Goal: Transaction & Acquisition: Obtain resource

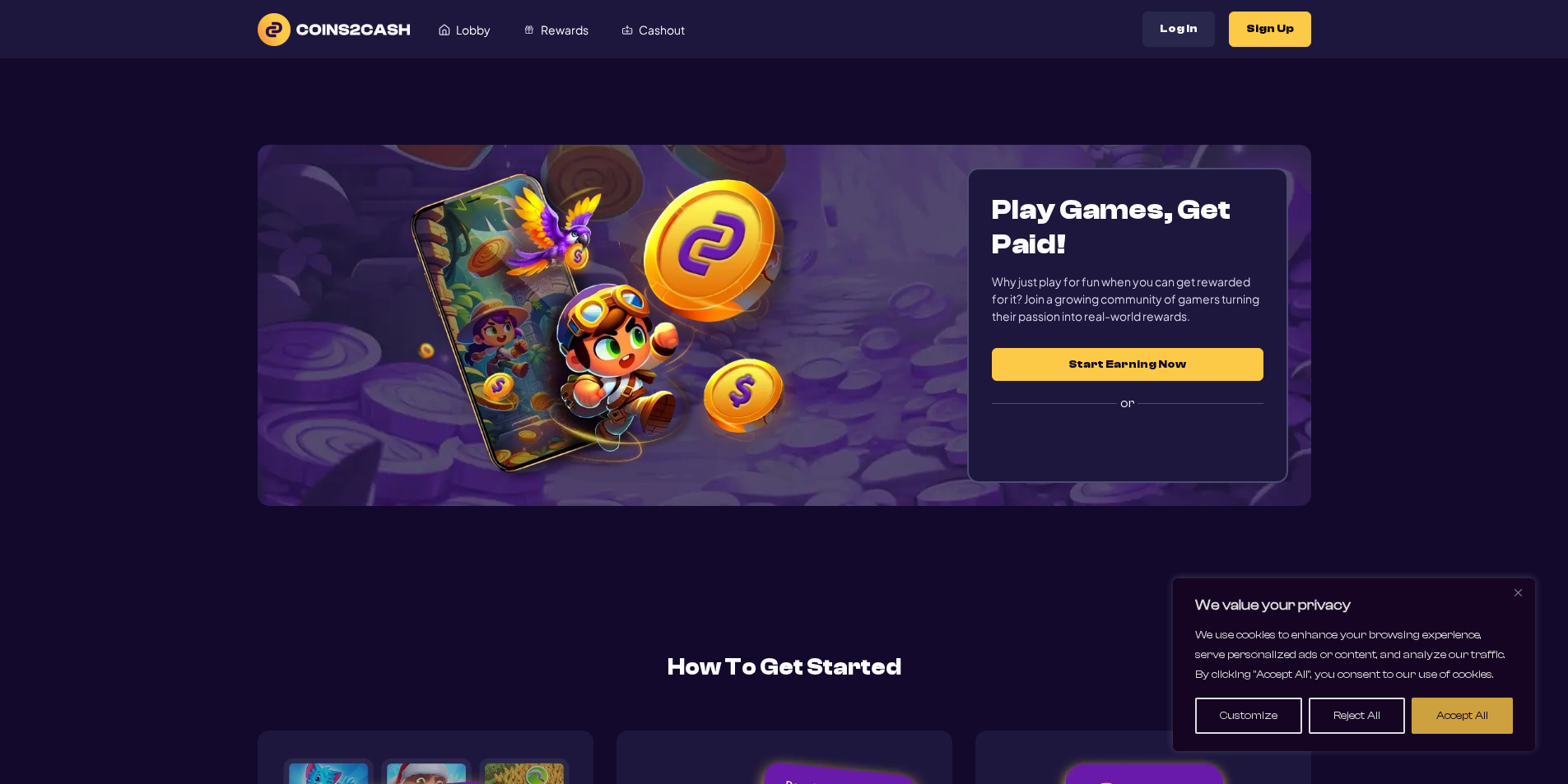
click at [1482, 715] on button "Accept All" at bounding box center [1462, 715] width 101 height 36
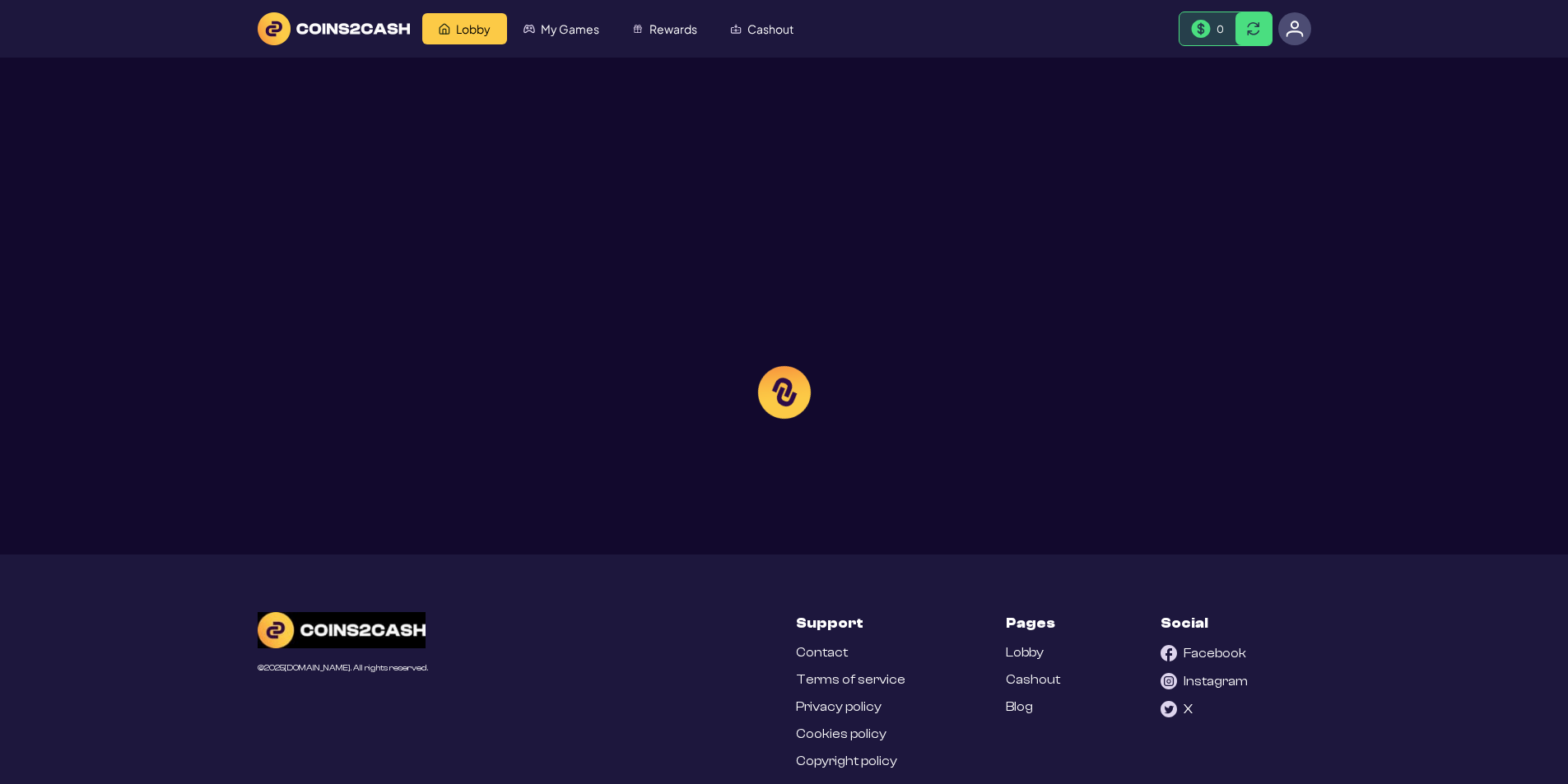
click at [755, 32] on div at bounding box center [784, 392] width 1568 height 784
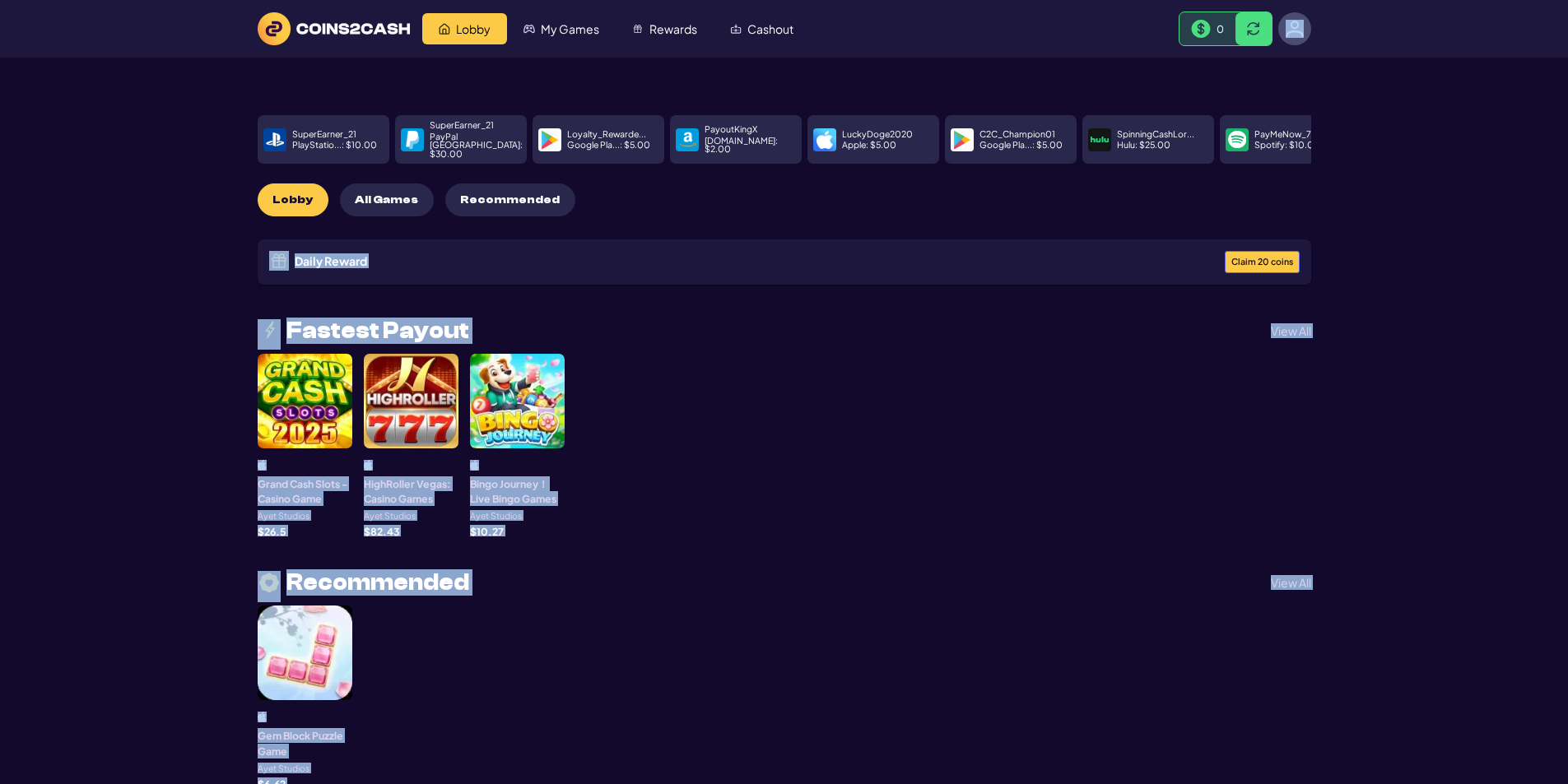
click at [755, 32] on span "Cashout" at bounding box center [770, 29] width 46 height 12
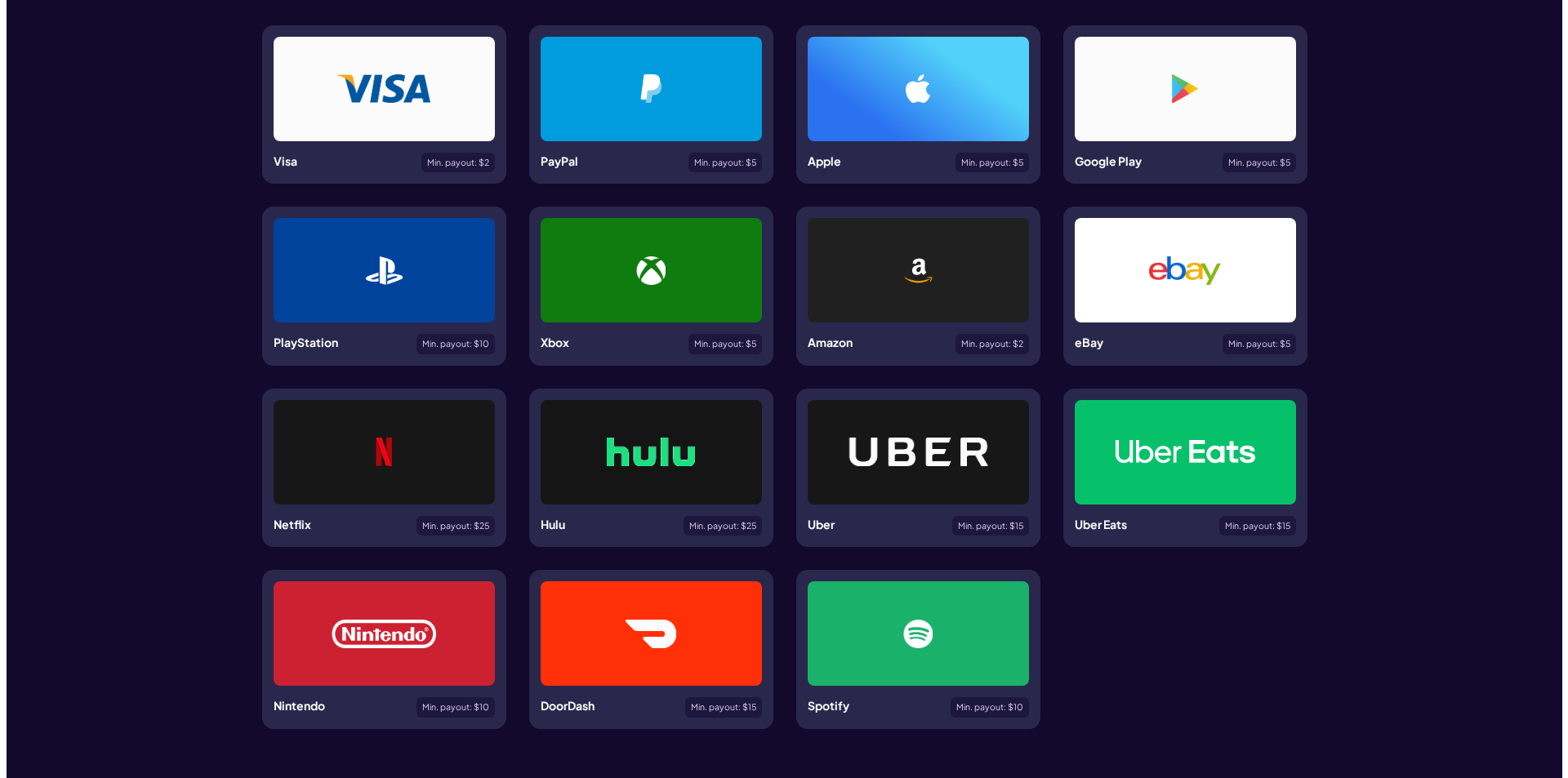
scroll to position [408, 0]
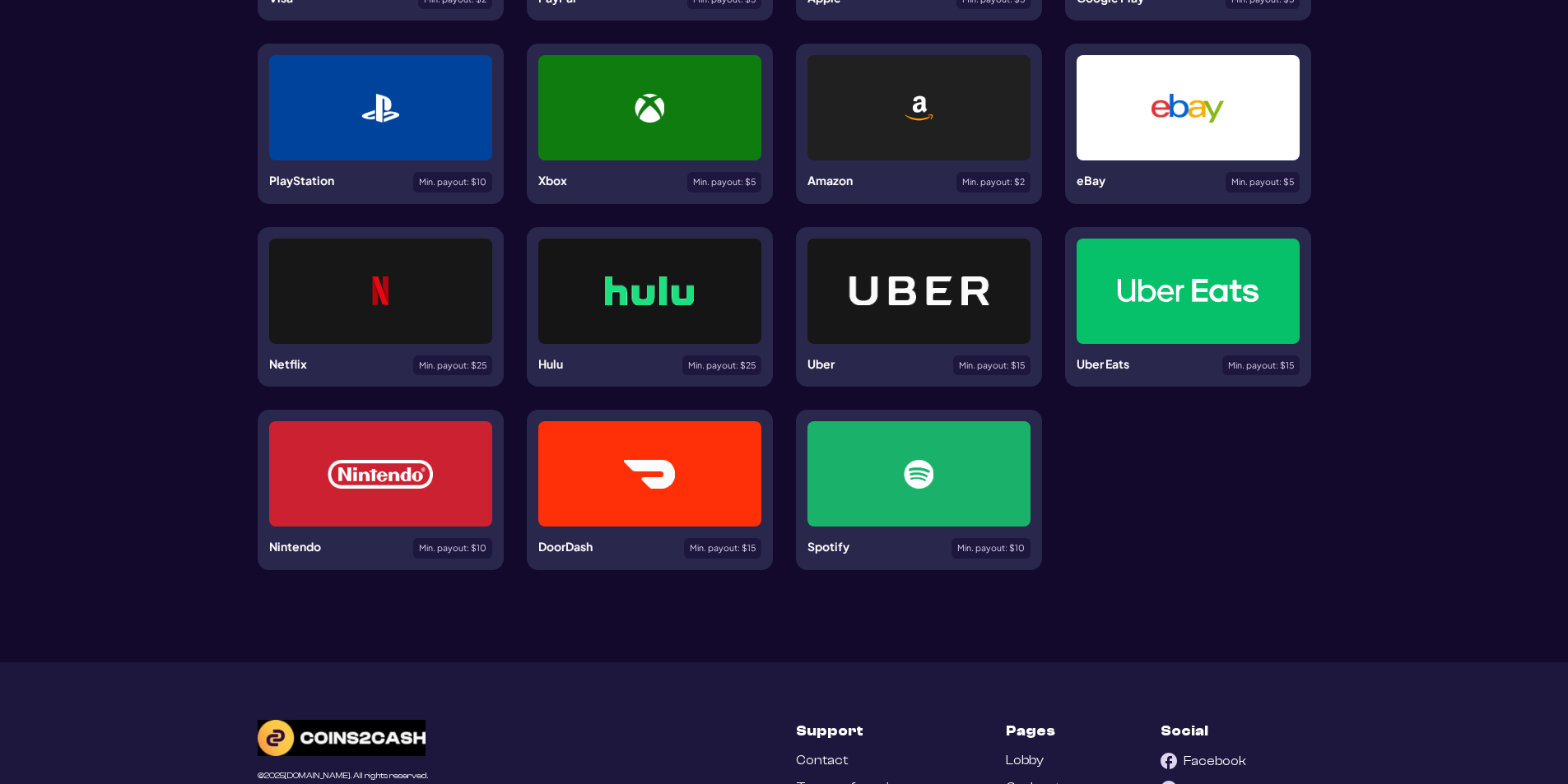
click at [926, 105] on img at bounding box center [917, 108] width 29 height 29
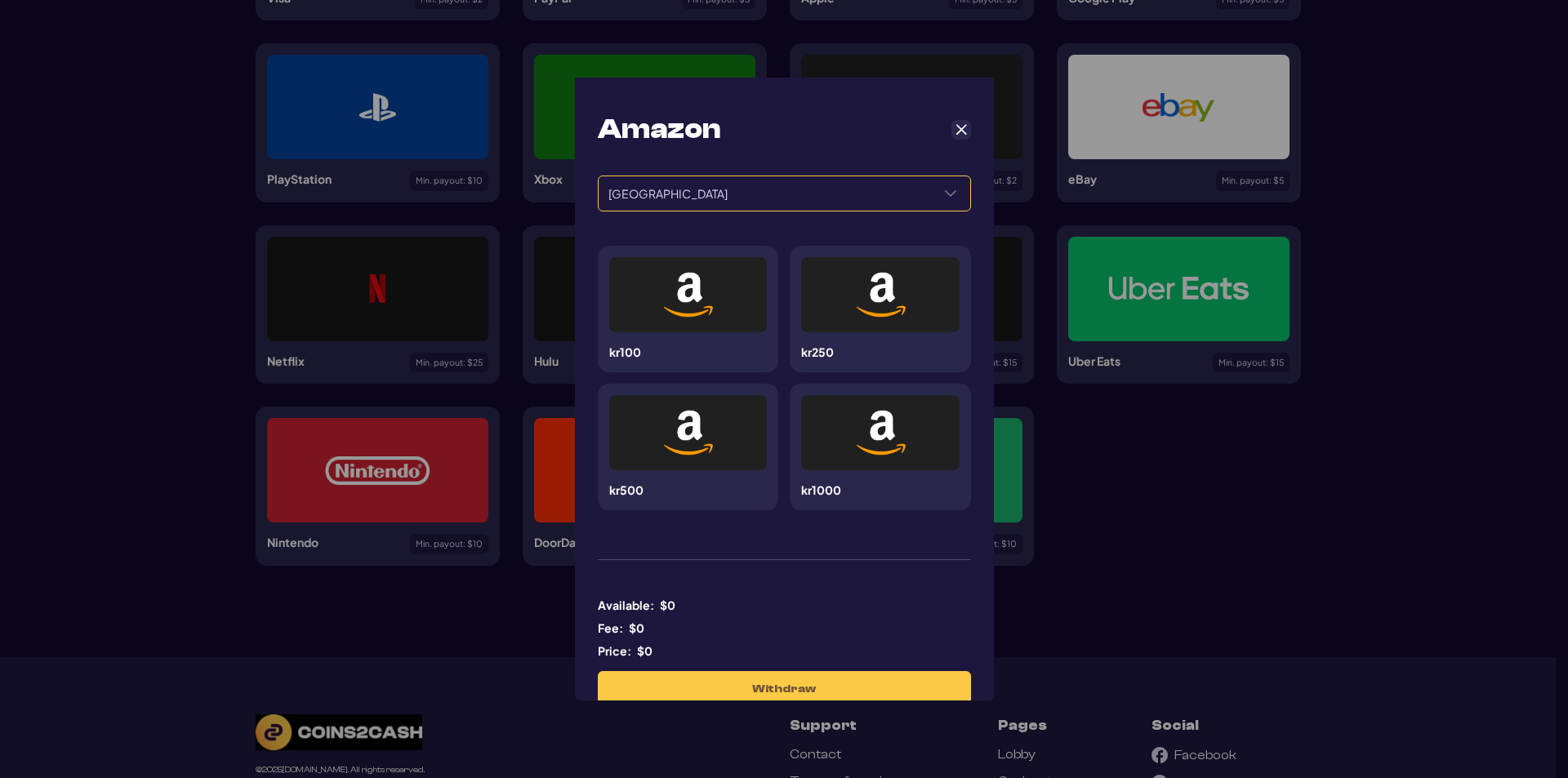
click at [799, 181] on span "[GEOGRAPHIC_DATA]" at bounding box center [764, 194] width 332 height 35
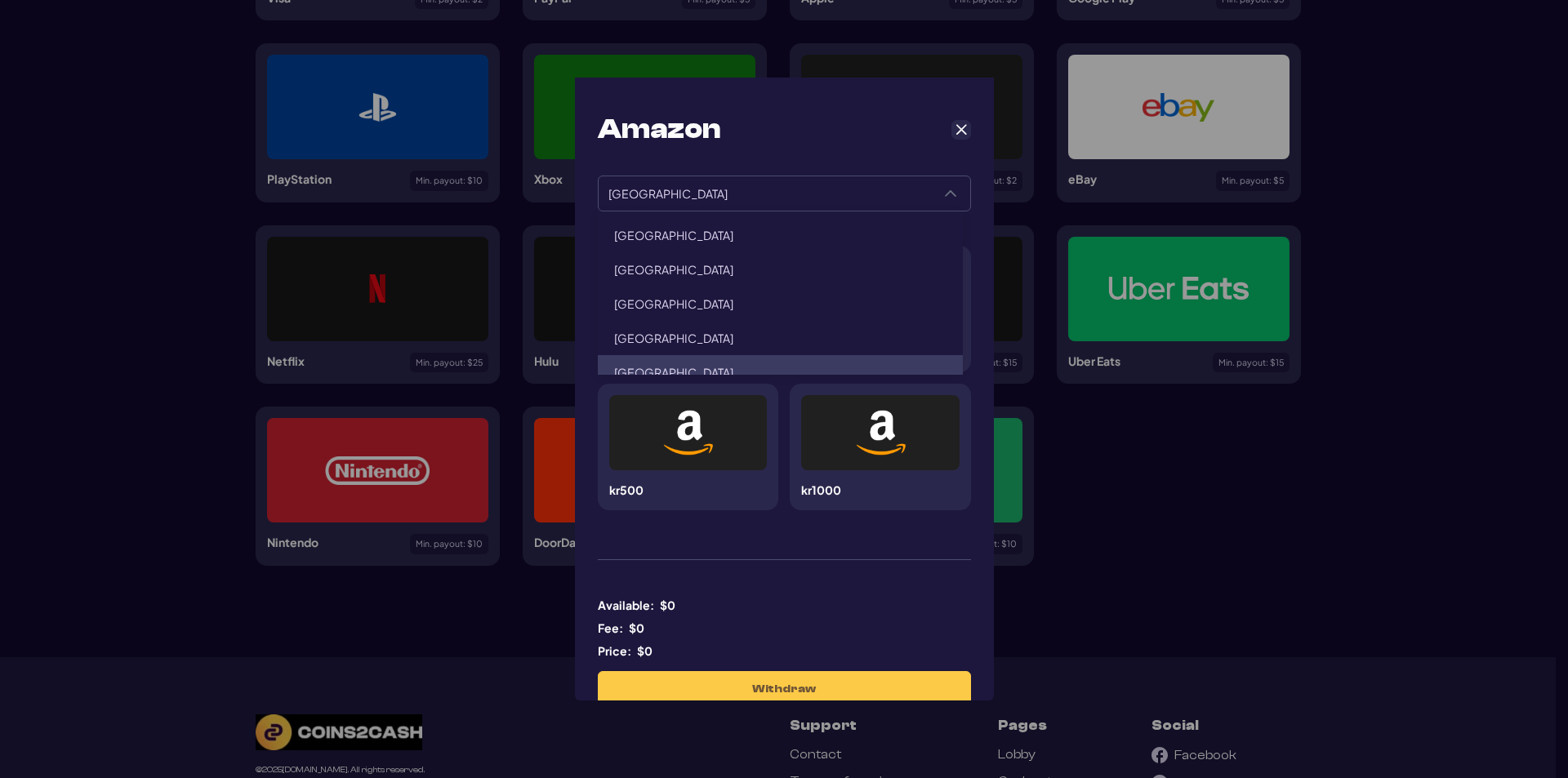
scroll to position [831, 0]
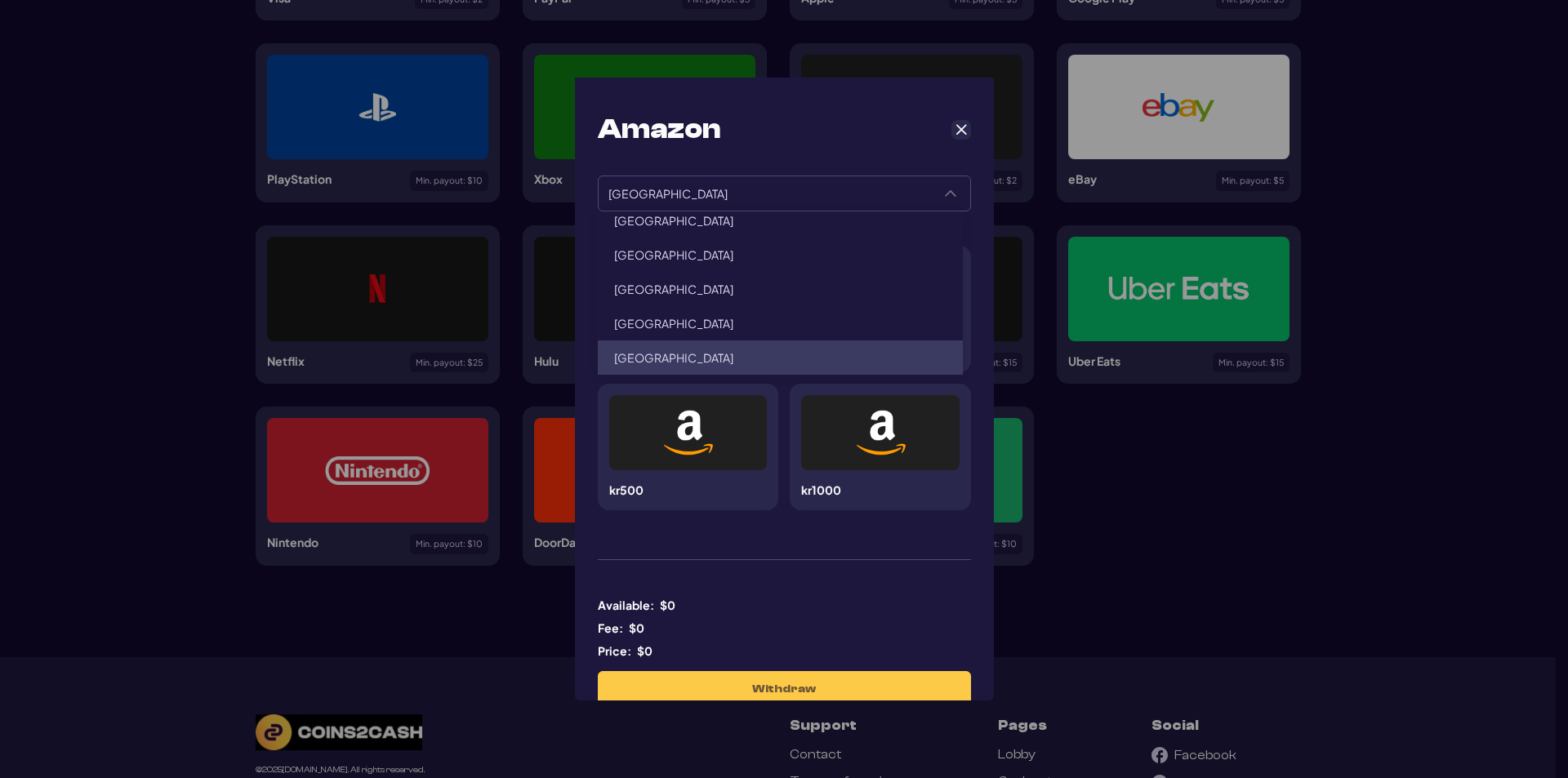
drag, startPoint x: 1207, startPoint y: 489, endPoint x: 1103, endPoint y: 464, distance: 107.0
click at [1181, 478] on div "Amazon ****** ****** [GEOGRAPHIC_DATA] kr100 kr250 kr500 kr1000 Available: $ 0 …" at bounding box center [784, 389] width 1568 height 778
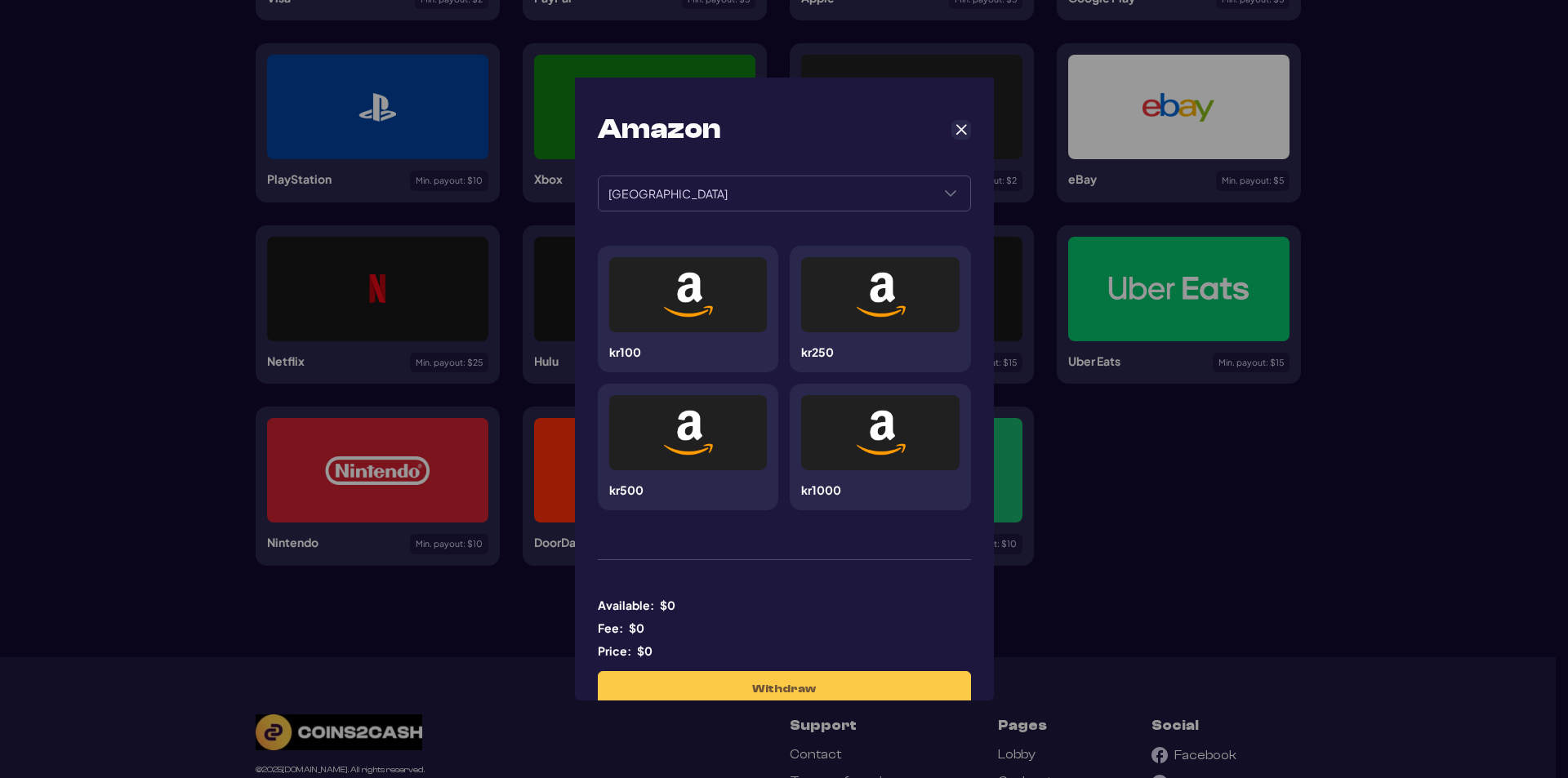
click at [339, 464] on div "Amazon ****** ****** [GEOGRAPHIC_DATA] kr100 kr250 kr500 kr1000 Available: $ 0 …" at bounding box center [784, 389] width 1568 height 778
click at [1258, 497] on div "Amazon ****** ****** [GEOGRAPHIC_DATA] kr100 kr250 kr500 kr1000 Available: $ 0 …" at bounding box center [784, 389] width 1568 height 778
click at [957, 127] on span "Cancel" at bounding box center [961, 130] width 15 height 15
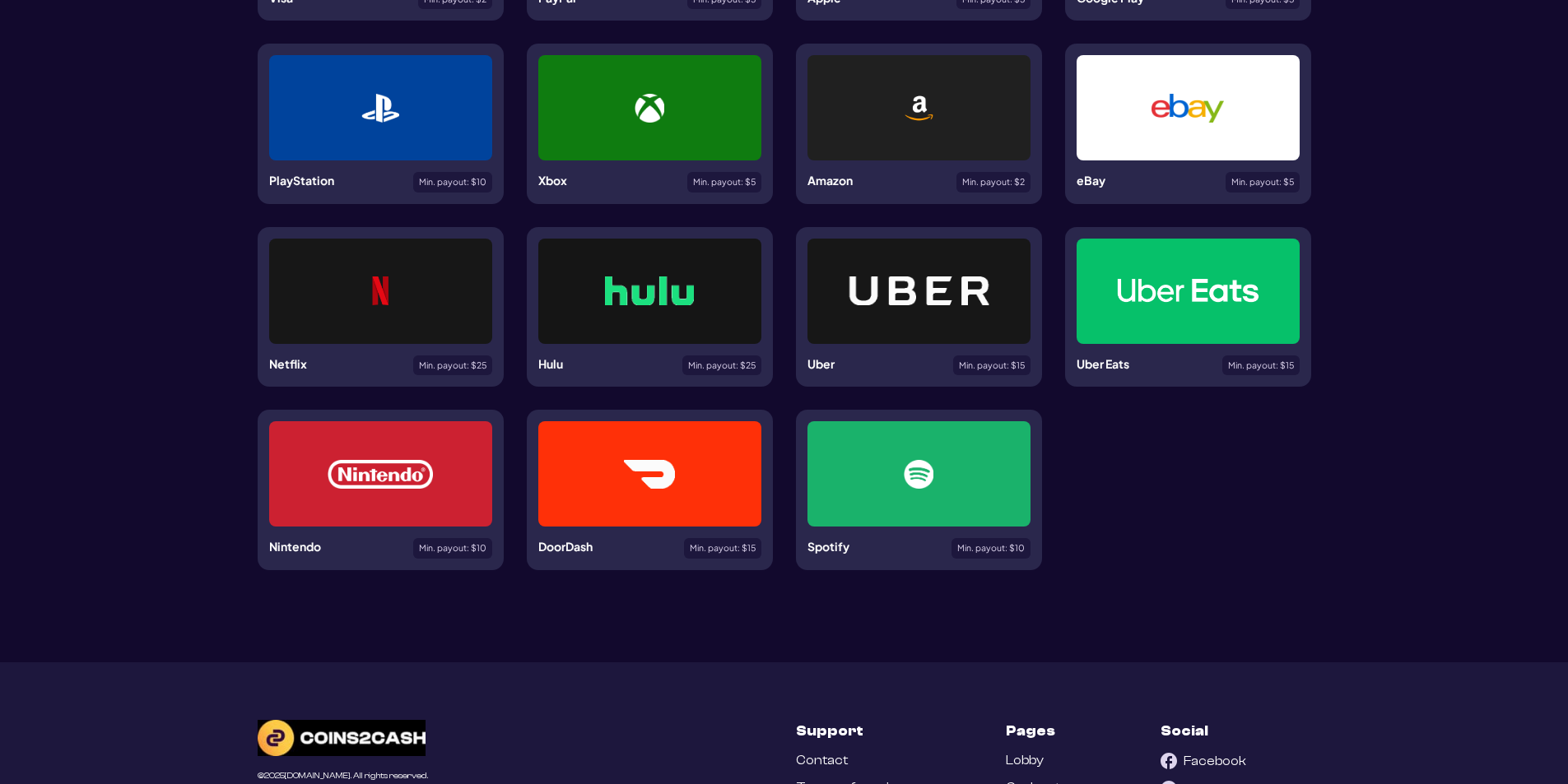
click at [427, 521] on div at bounding box center [380, 474] width 223 height 105
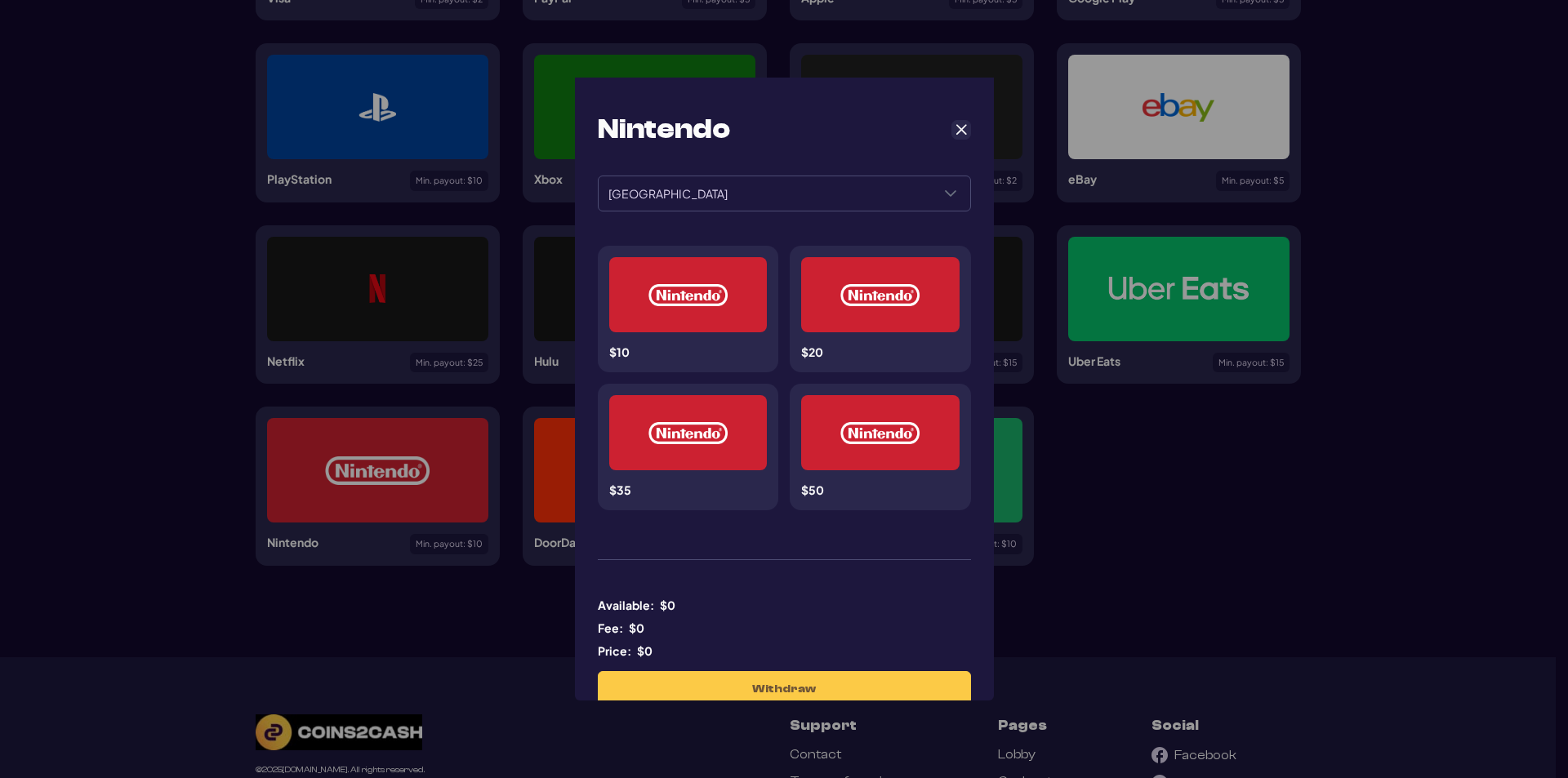
click at [796, 174] on div "**********" at bounding box center [784, 409] width 396 height 642
click at [792, 199] on span "[GEOGRAPHIC_DATA]" at bounding box center [764, 194] width 332 height 35
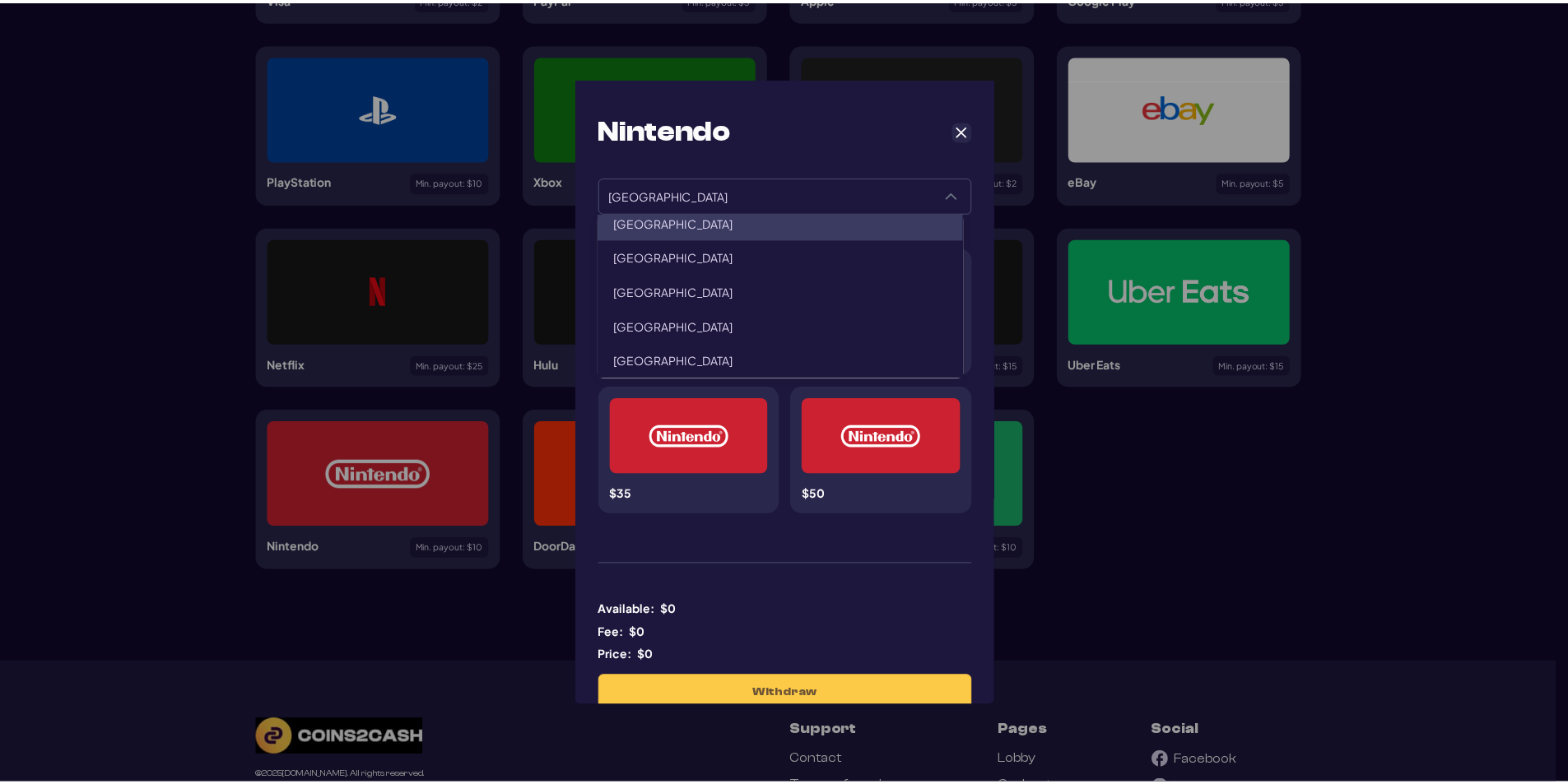
scroll to position [0, 0]
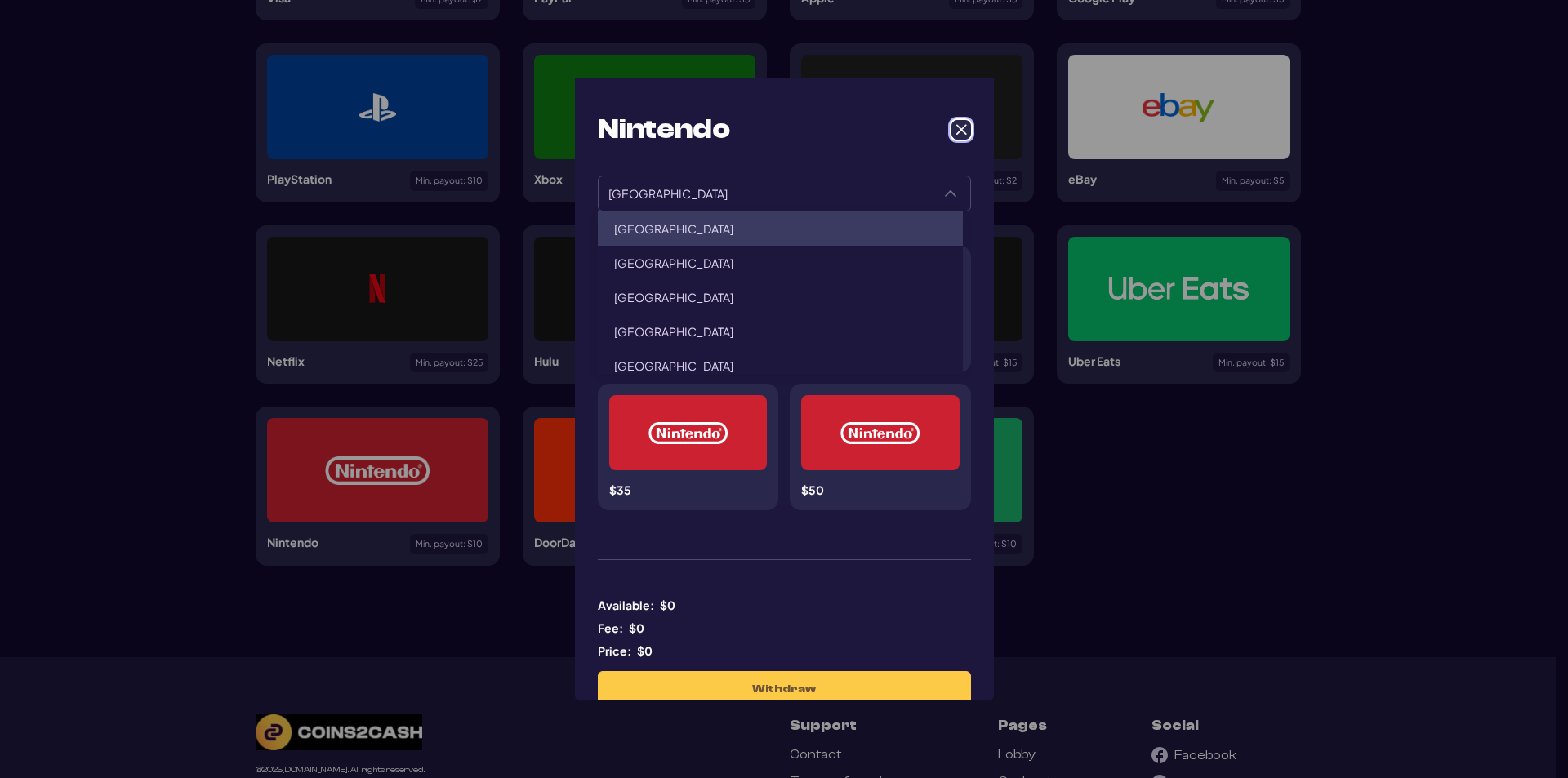
click at [953, 131] on span "Cancel" at bounding box center [961, 130] width 15 height 15
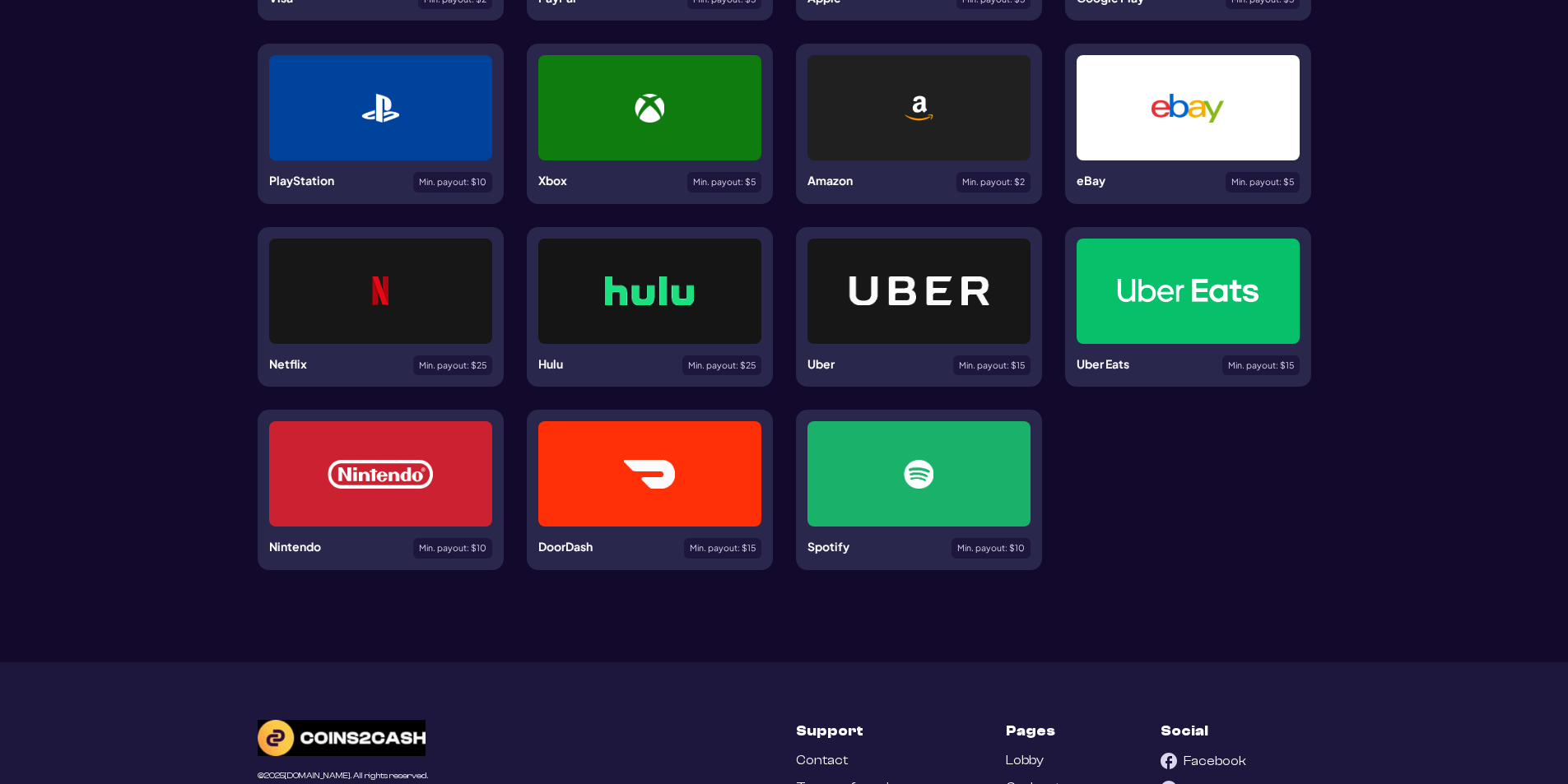
scroll to position [165, 0]
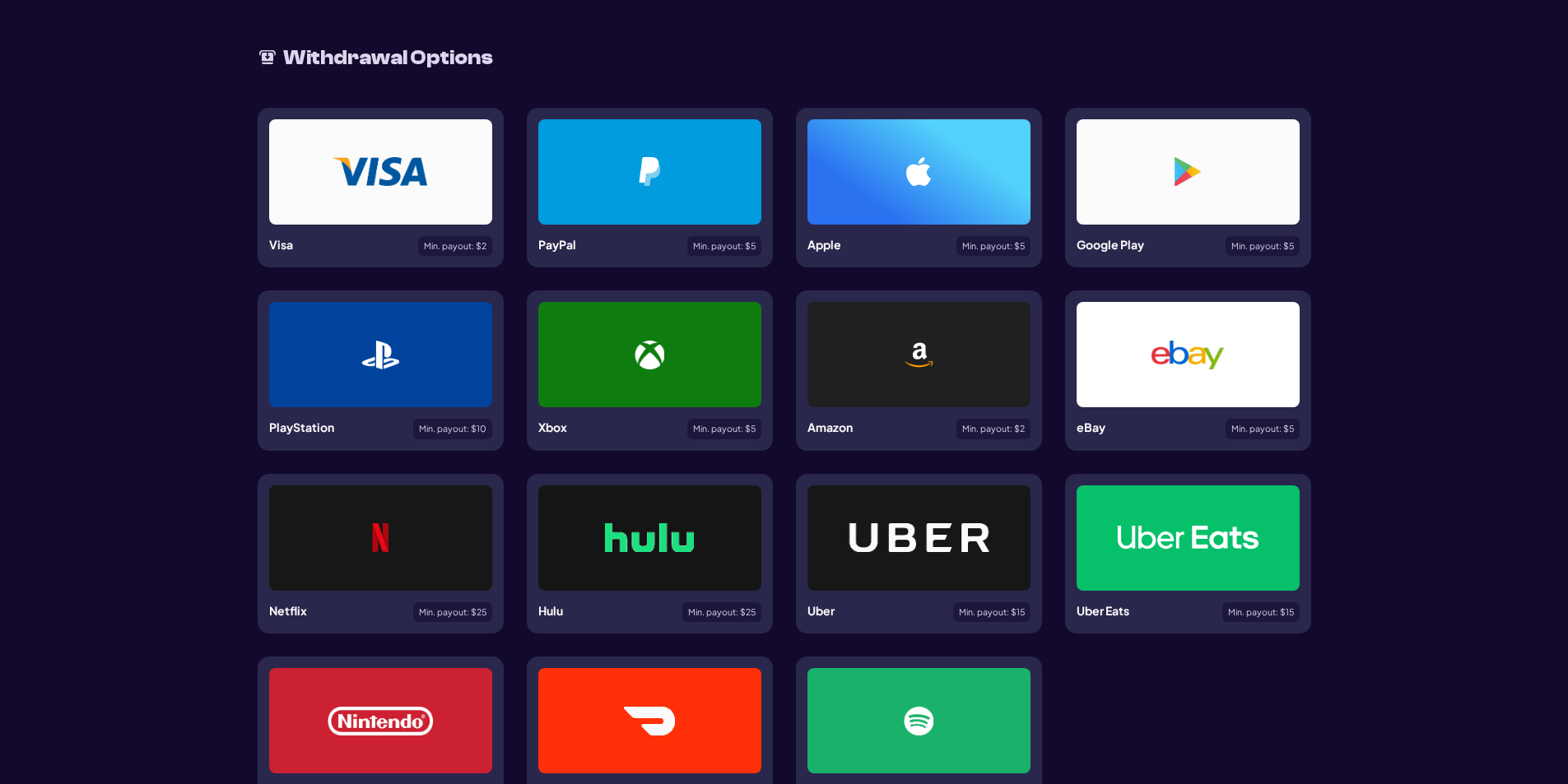
click at [1182, 200] on div at bounding box center [1188, 172] width 223 height 105
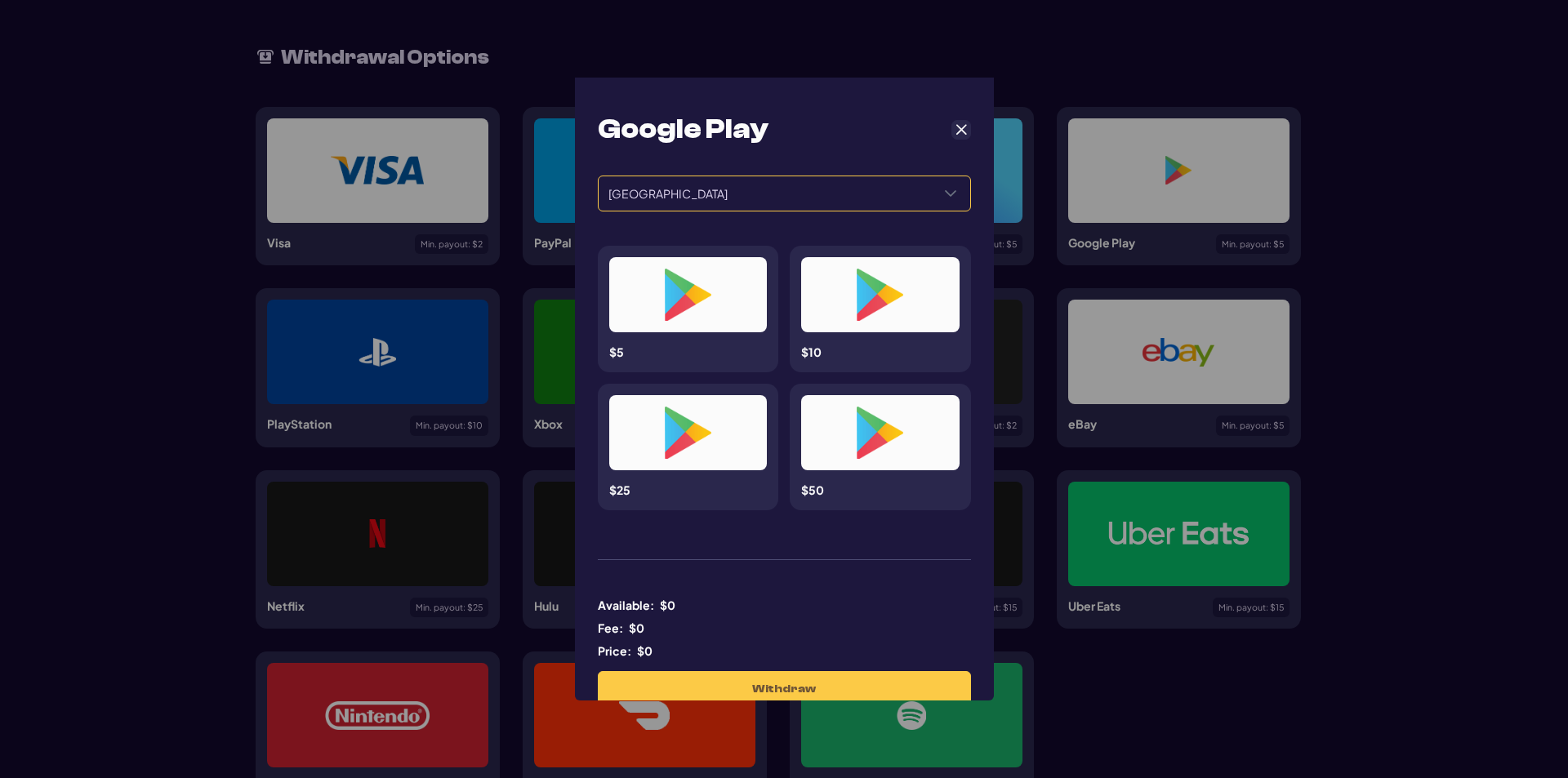
click at [799, 198] on span "[GEOGRAPHIC_DATA]" at bounding box center [764, 194] width 332 height 35
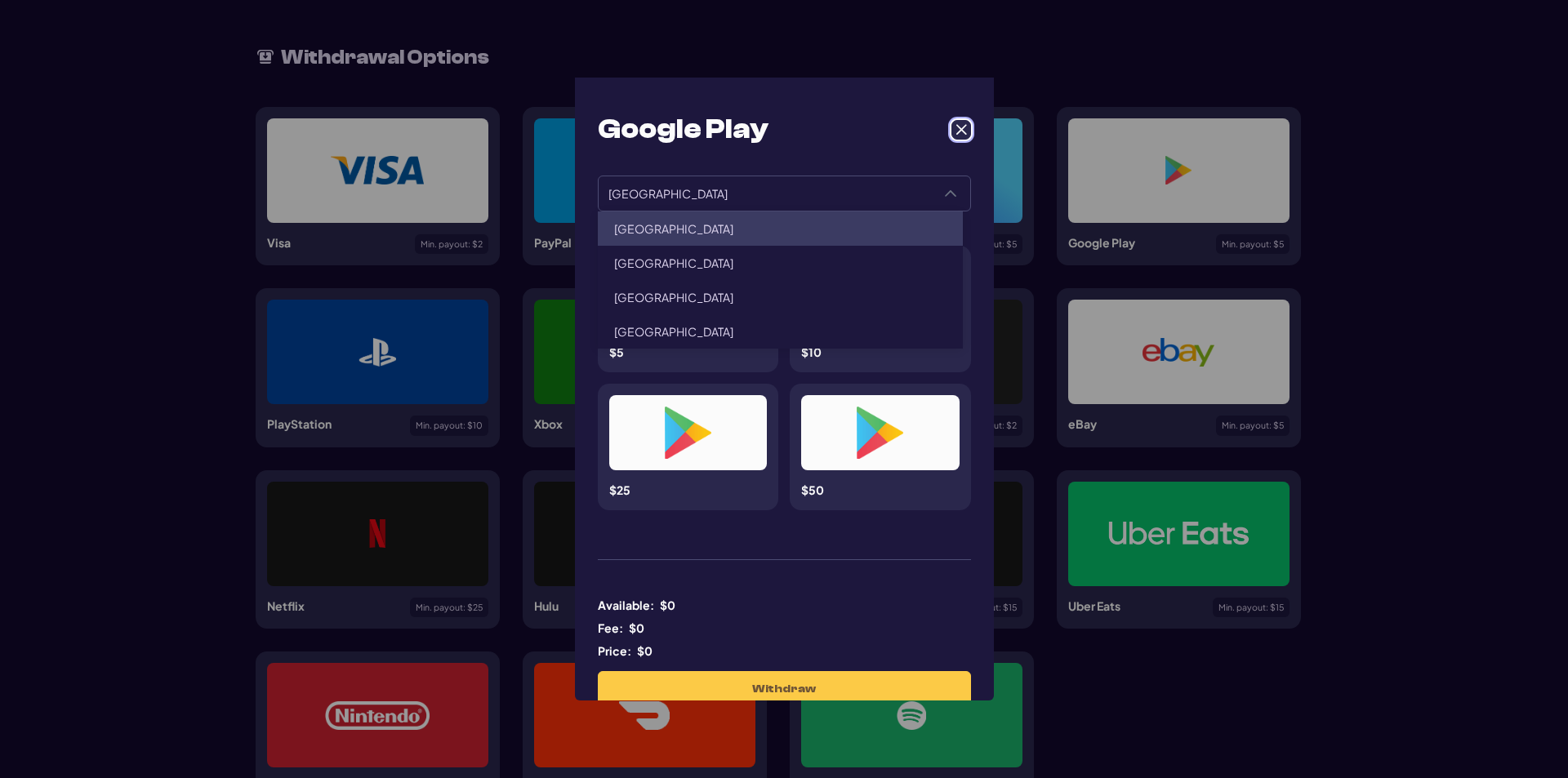
click at [953, 131] on span "Cancel" at bounding box center [961, 130] width 15 height 15
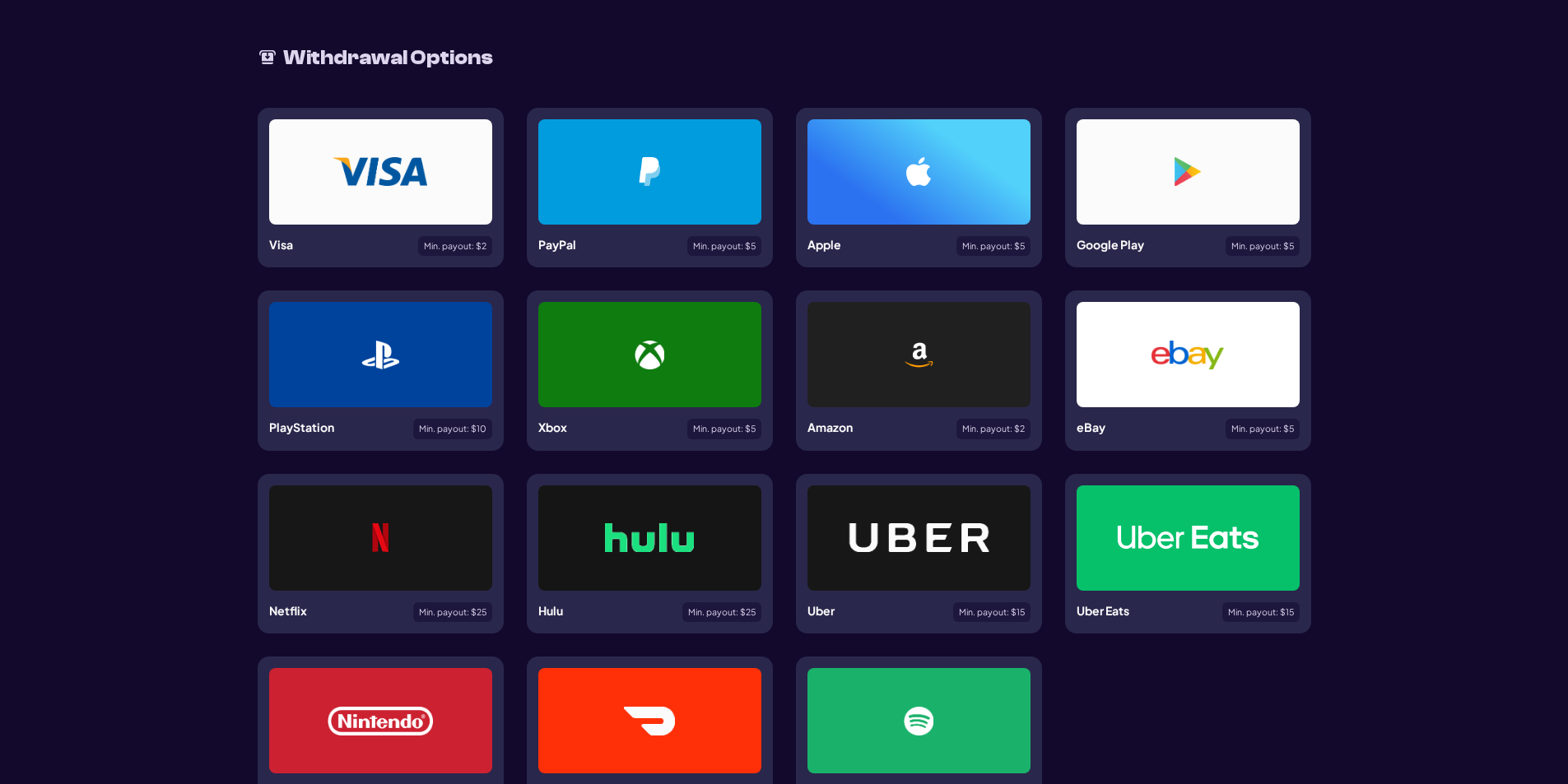
click at [1154, 346] on img at bounding box center [1187, 354] width 73 height 29
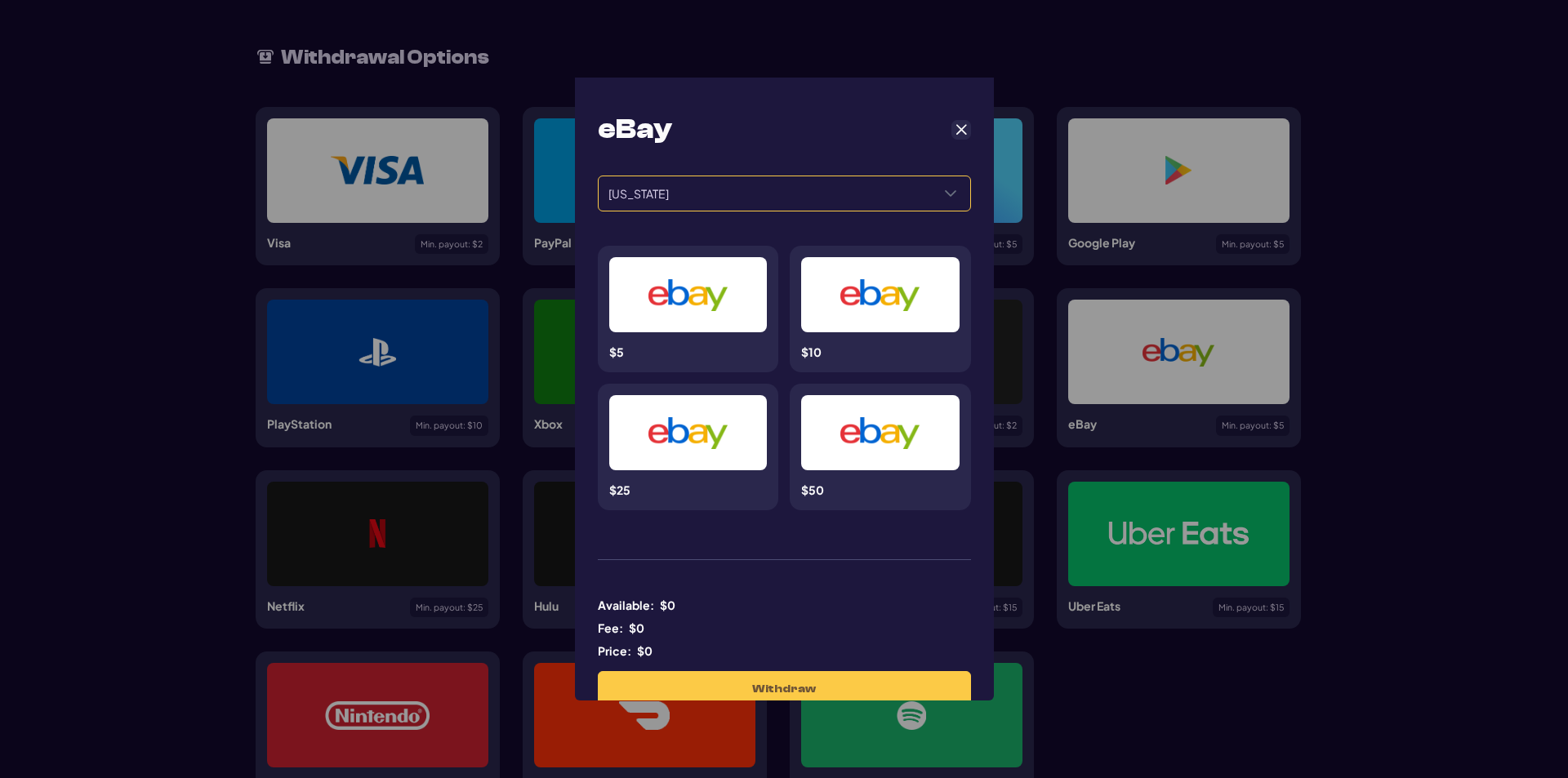
click at [822, 191] on span "[US_STATE]" at bounding box center [764, 194] width 332 height 35
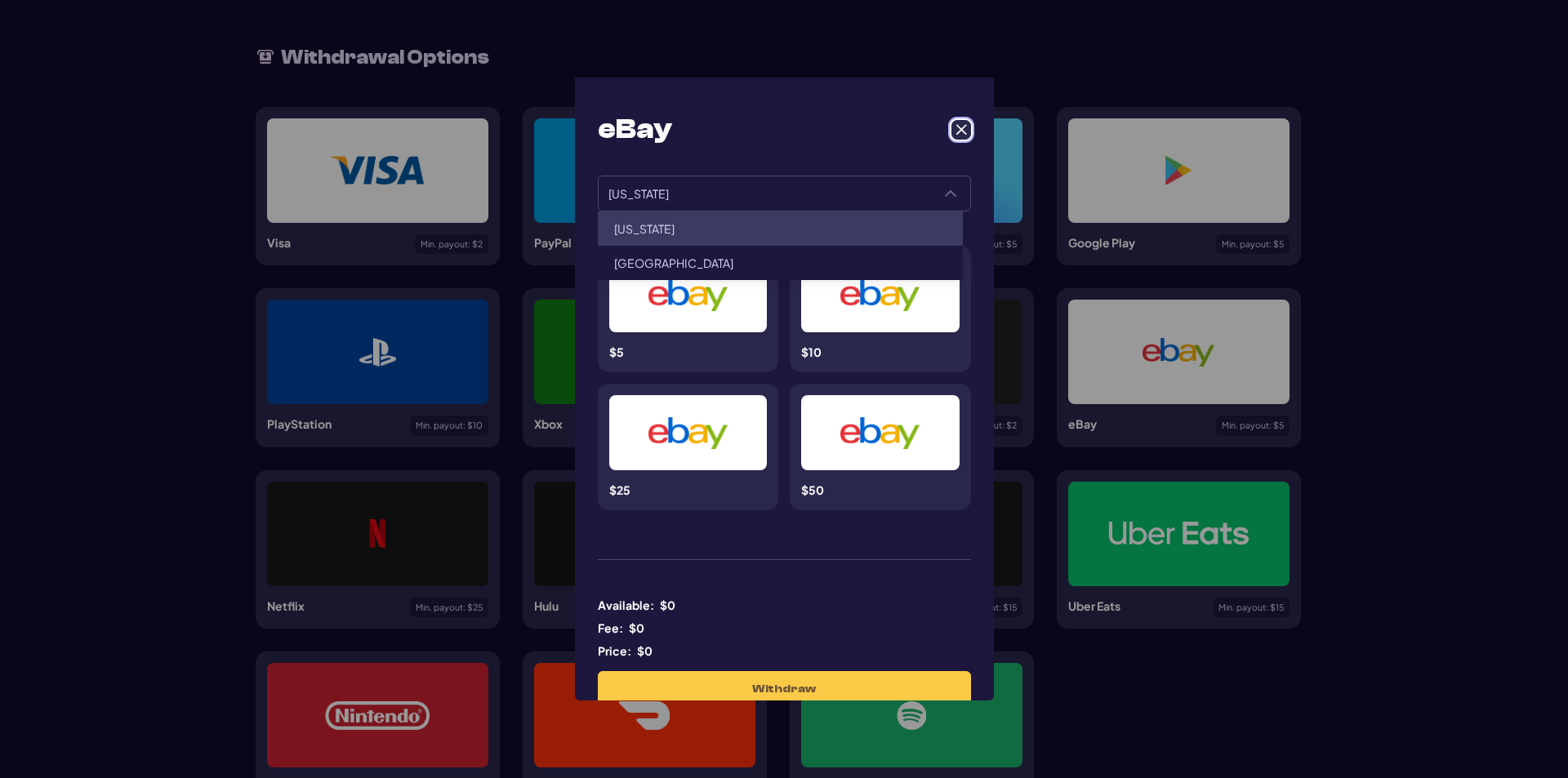
click at [952, 133] on button "Cancel" at bounding box center [961, 129] width 19 height 19
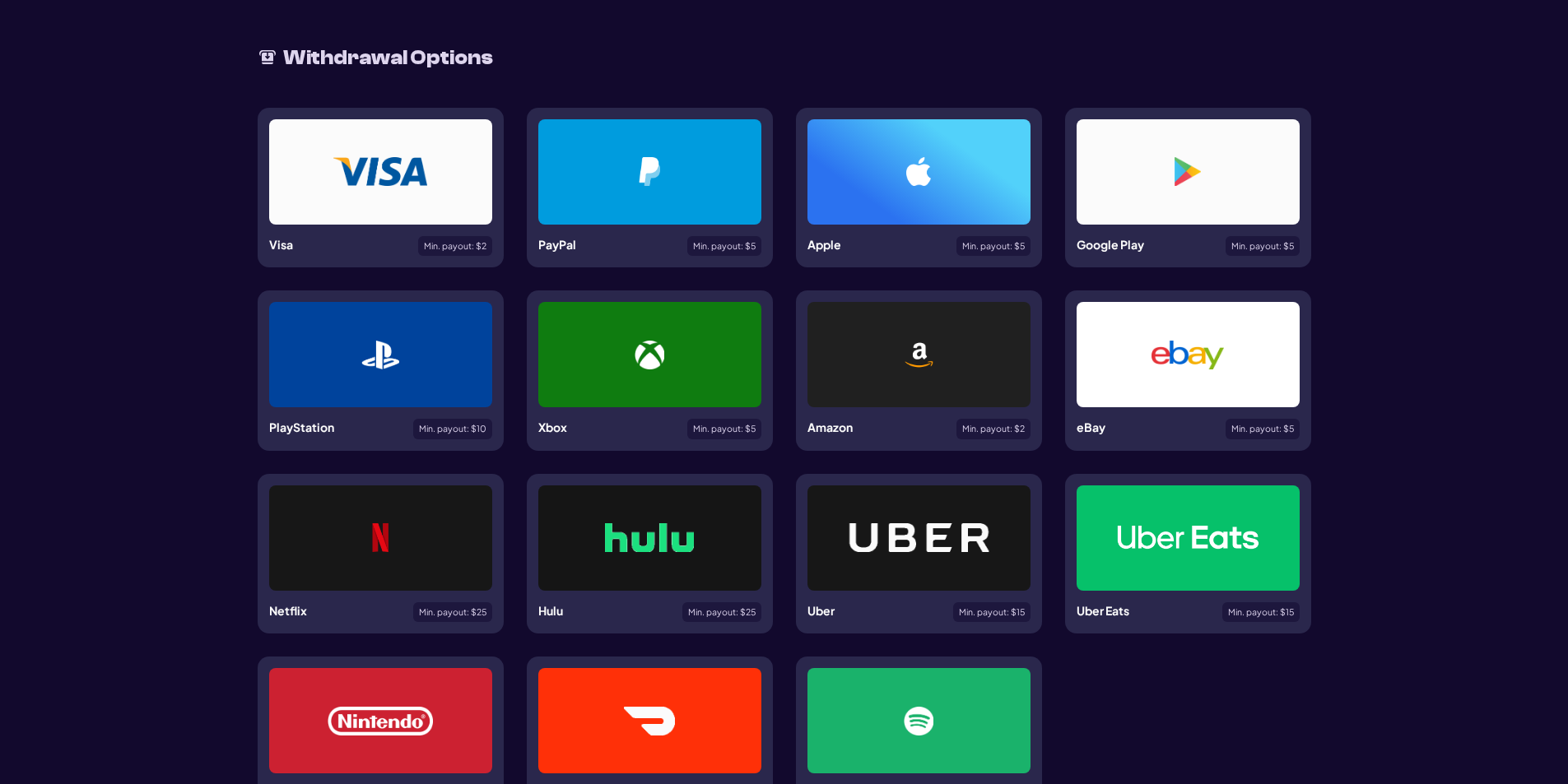
scroll to position [0, 0]
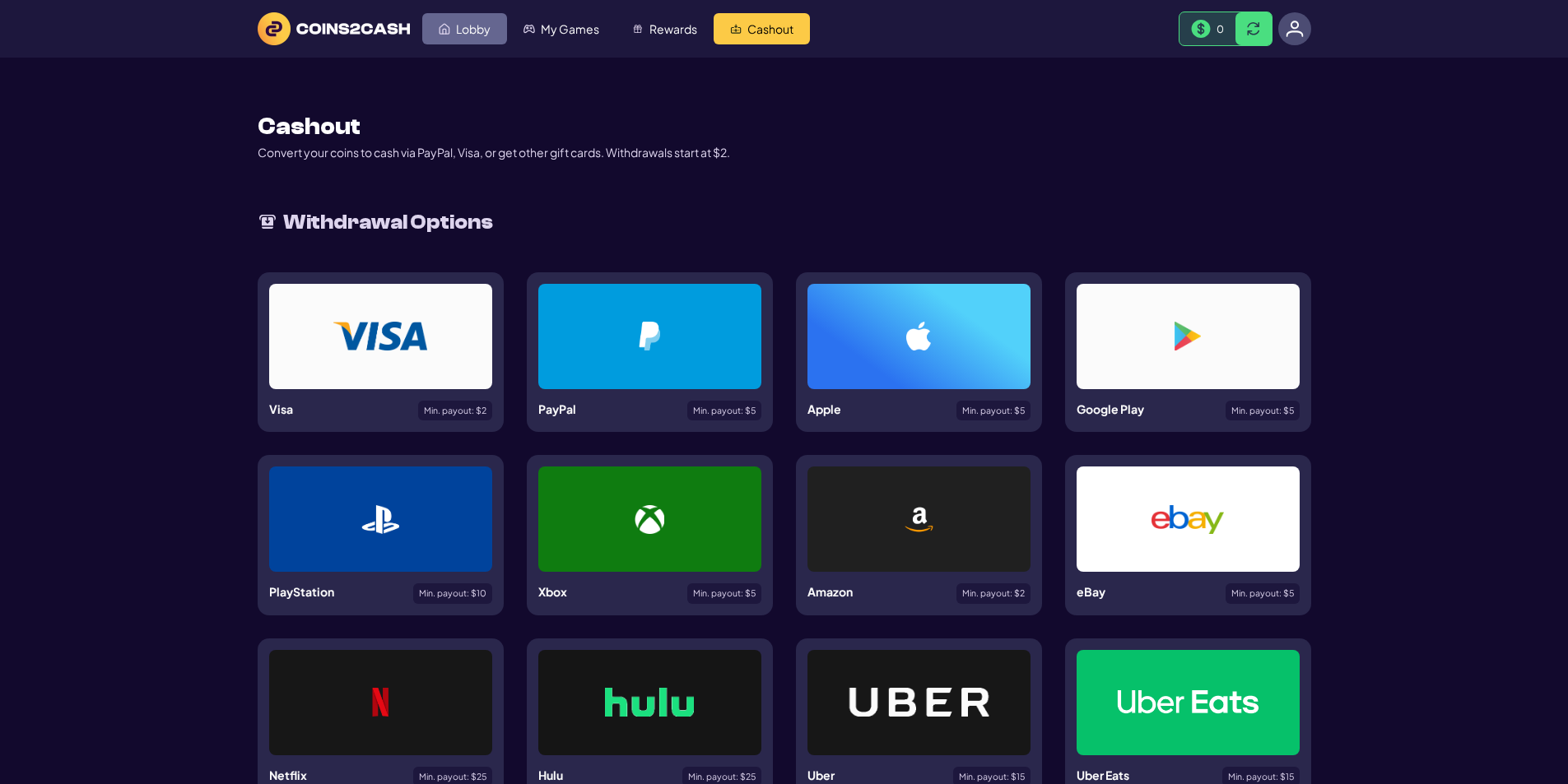
click at [474, 29] on span "Lobby" at bounding box center [473, 29] width 35 height 12
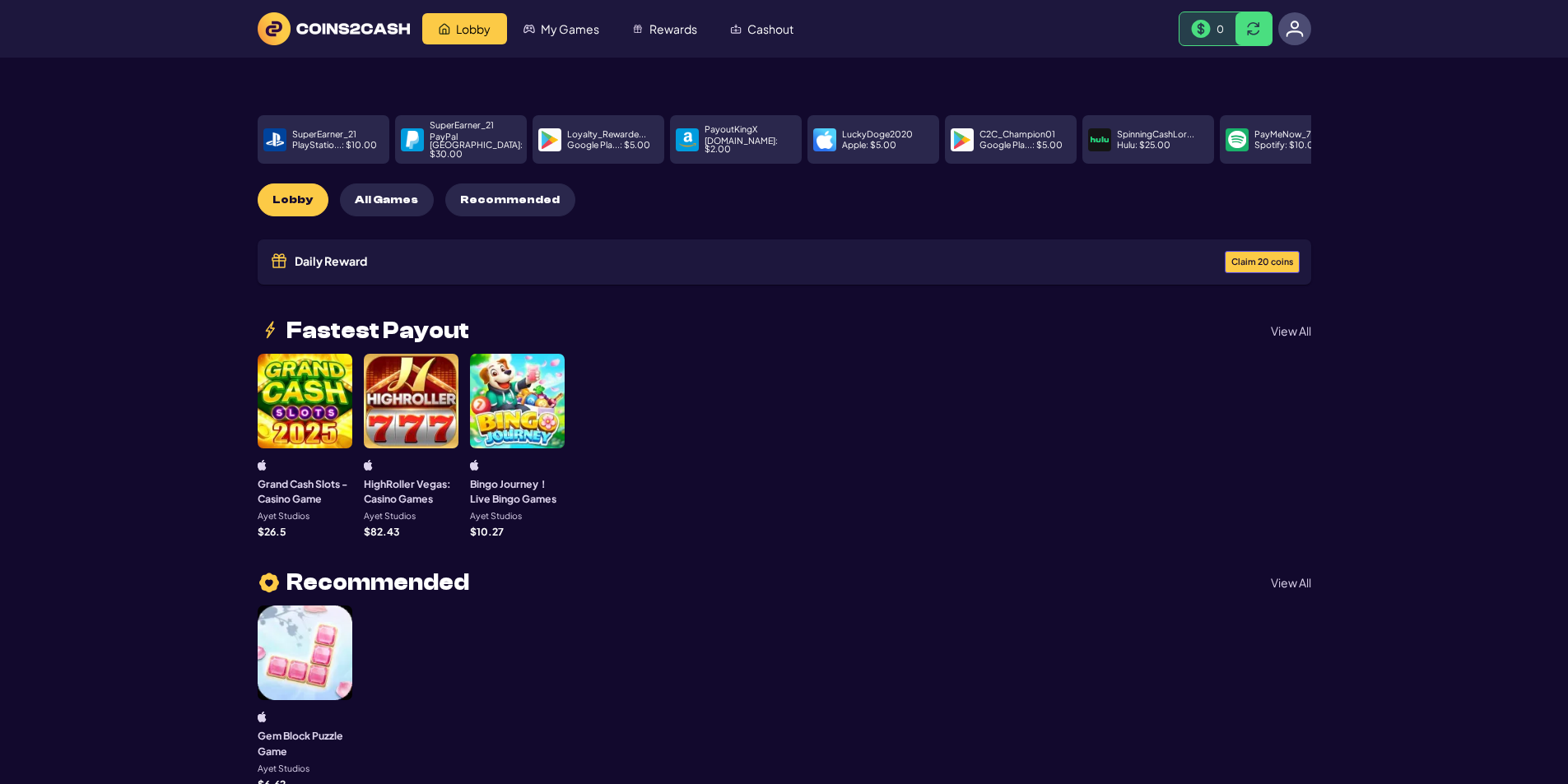
click at [1253, 258] on span "Claim 20 coins" at bounding box center [1262, 262] width 62 height 9
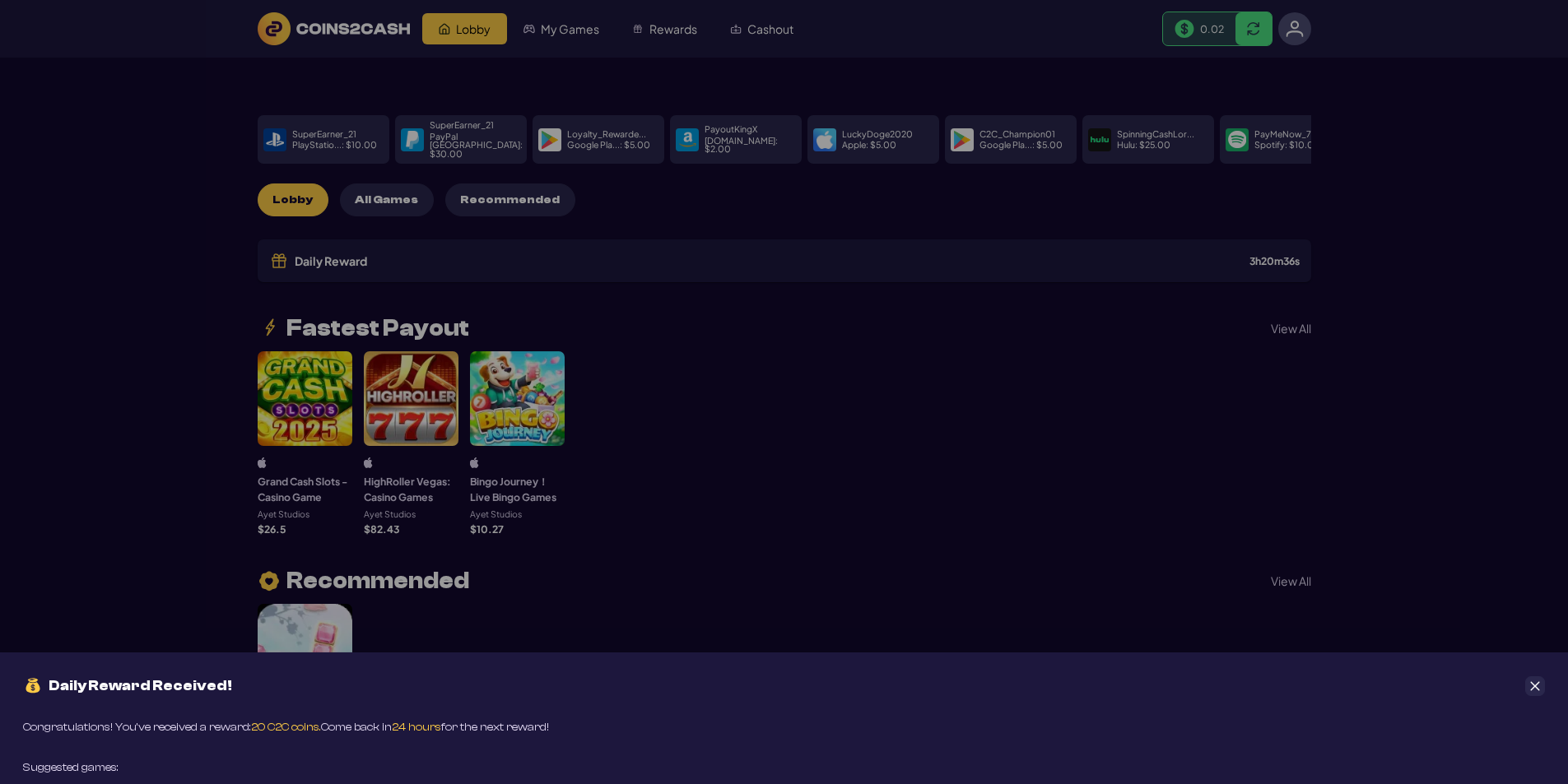
click at [1539, 692] on button "Close" at bounding box center [1534, 686] width 19 height 19
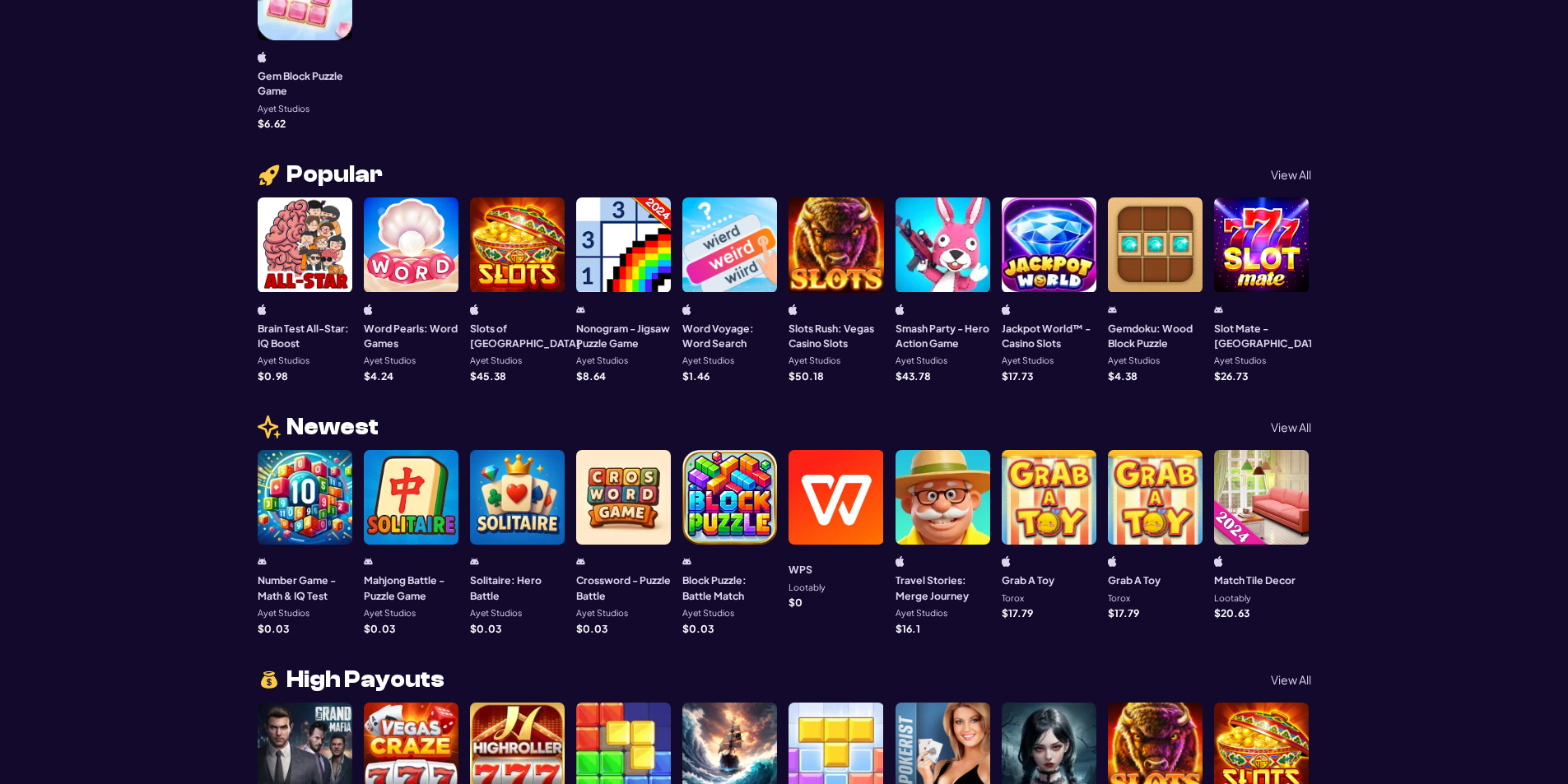
scroll to position [1152, 0]
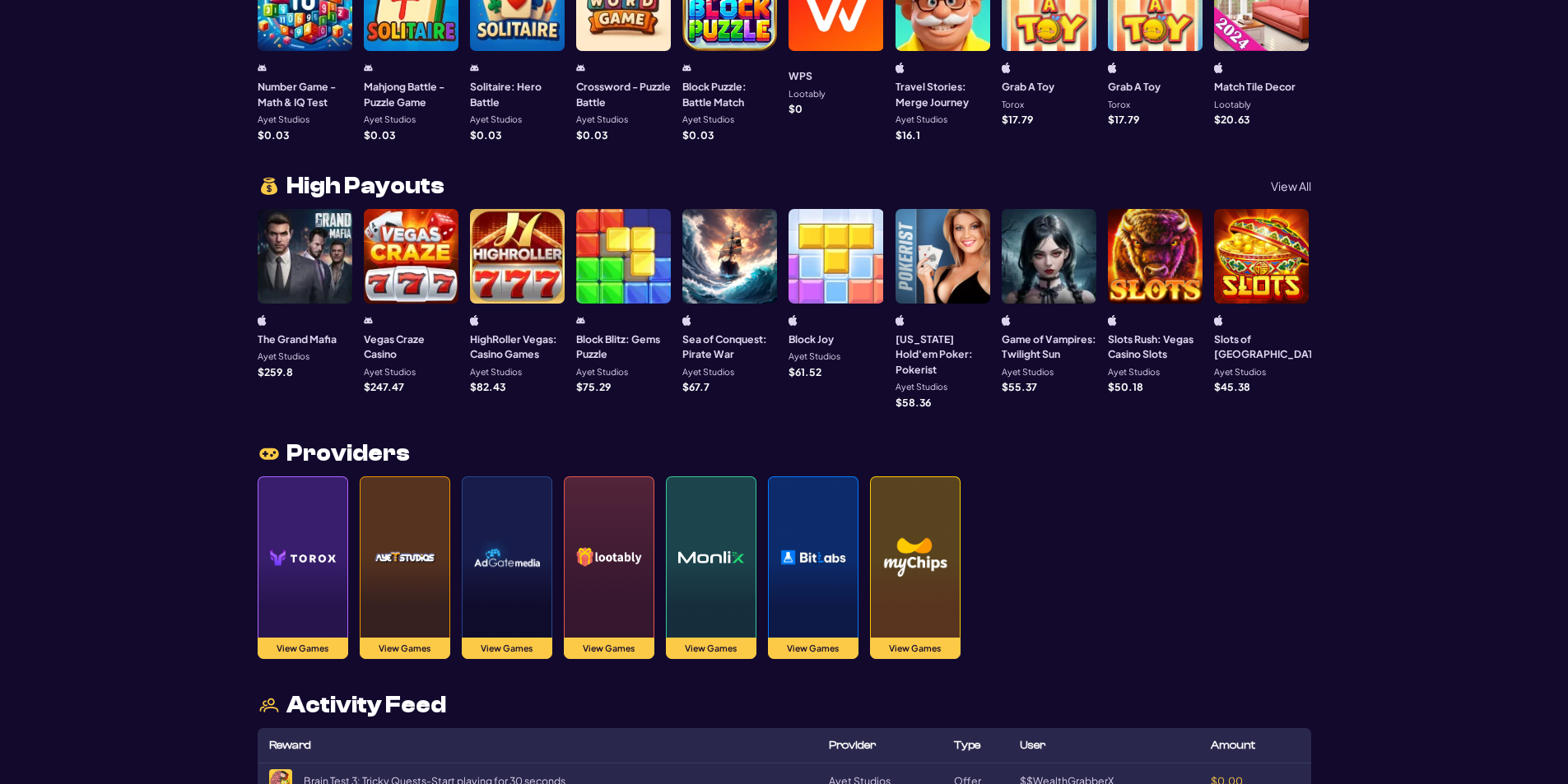
click at [284, 548] on img at bounding box center [303, 557] width 66 height 115
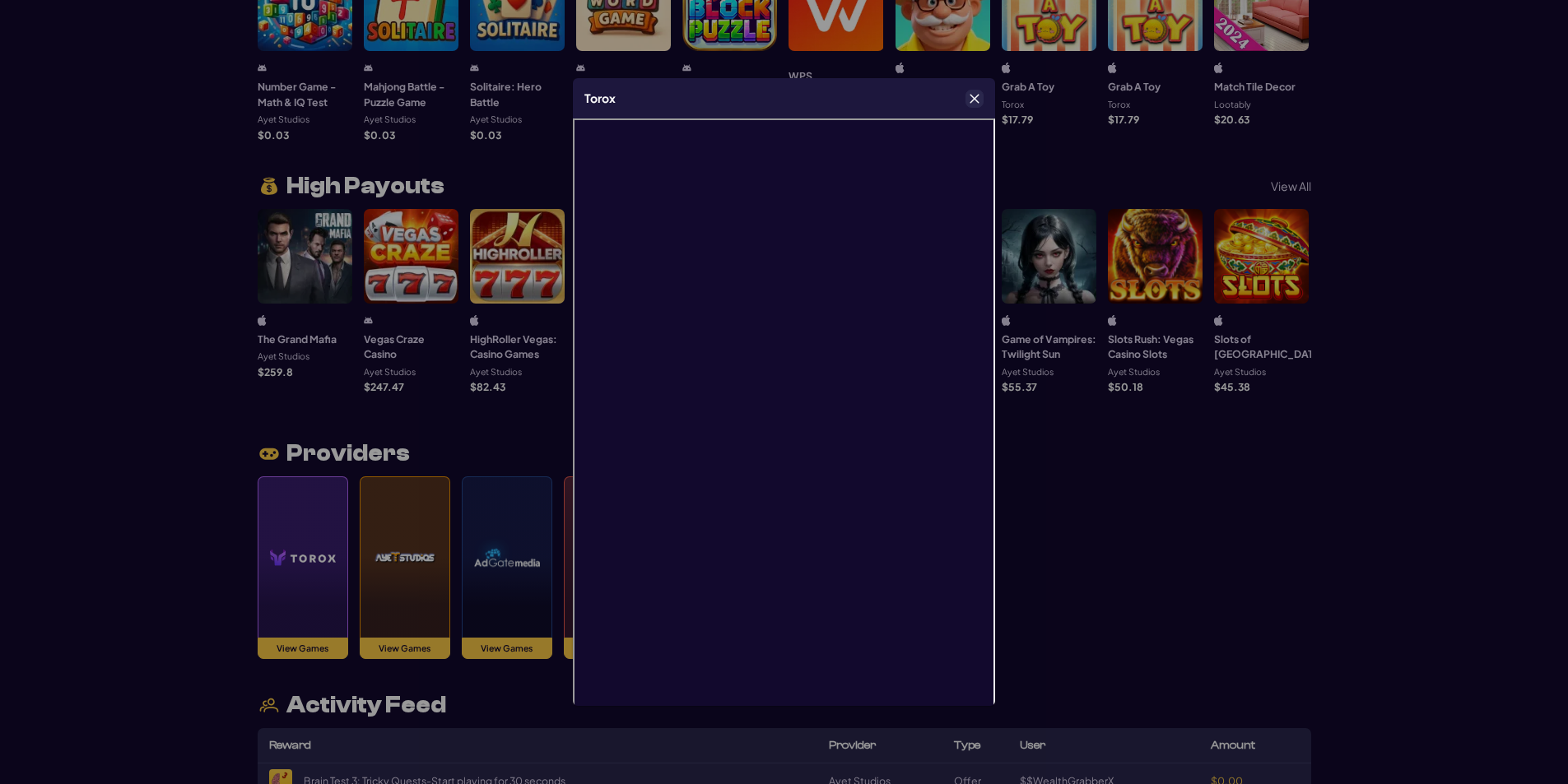
scroll to position [35, 0]
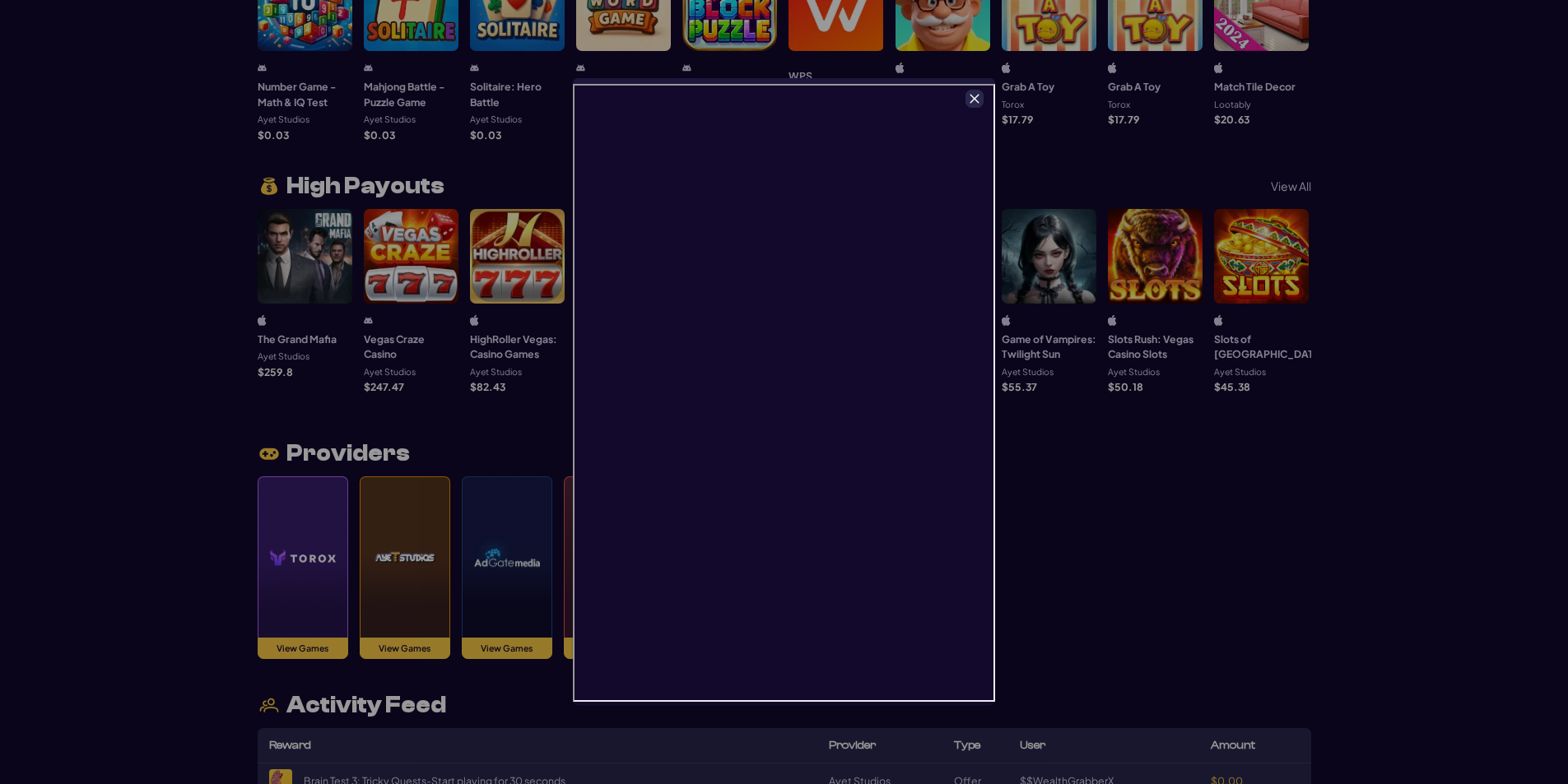
click at [973, 96] on icon "Close" at bounding box center [974, 98] width 12 height 12
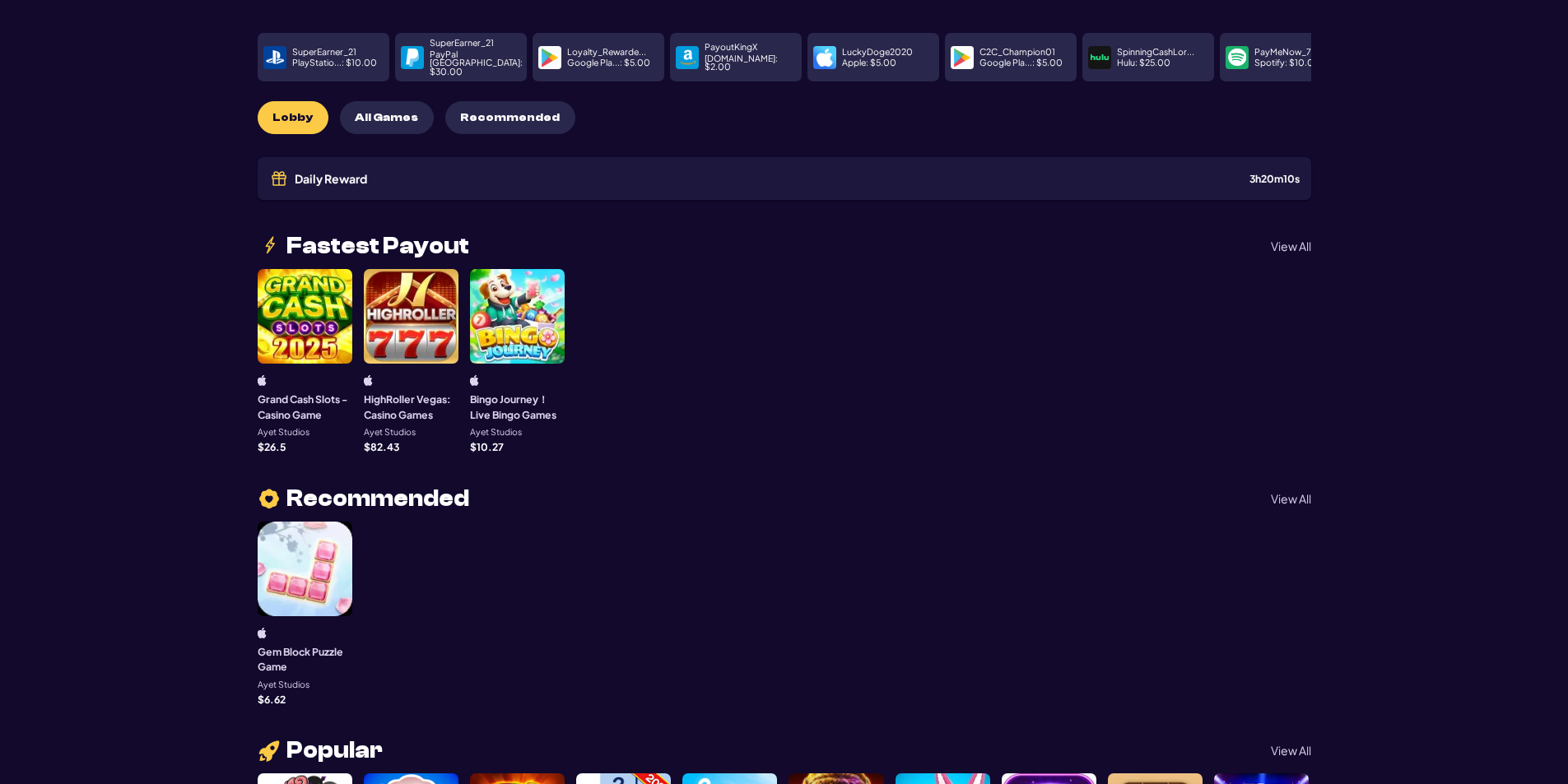
scroll to position [0, 0]
